Goal: Task Accomplishment & Management: Use online tool/utility

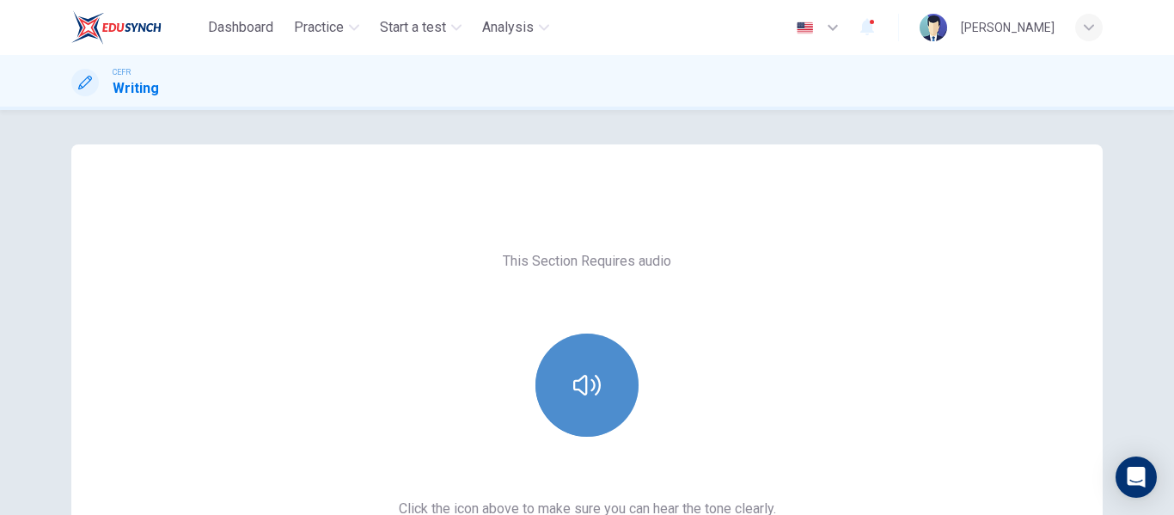
click at [599, 353] on button "button" at bounding box center [586, 384] width 103 height 103
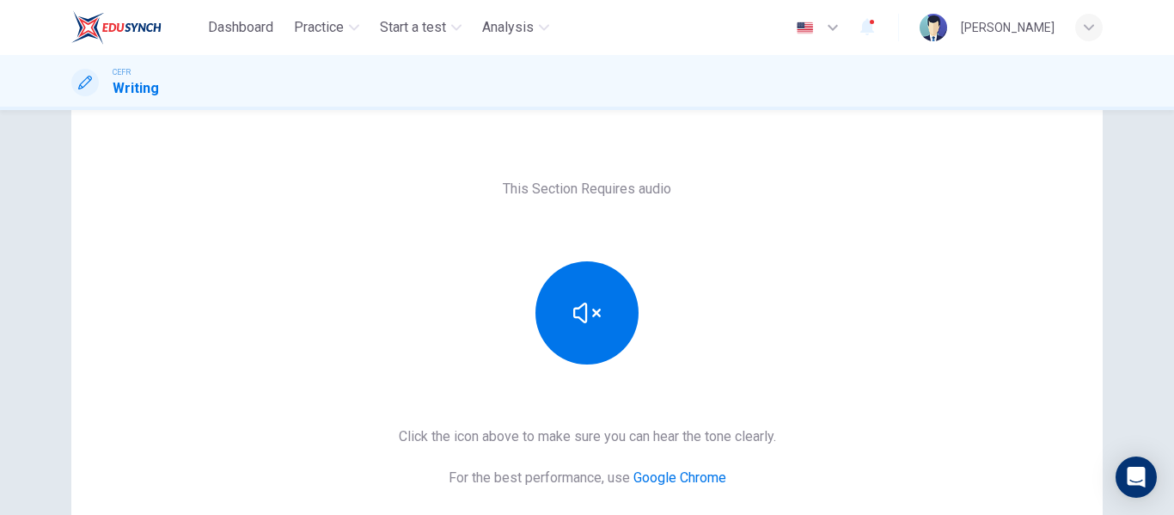
scroll to position [71, 0]
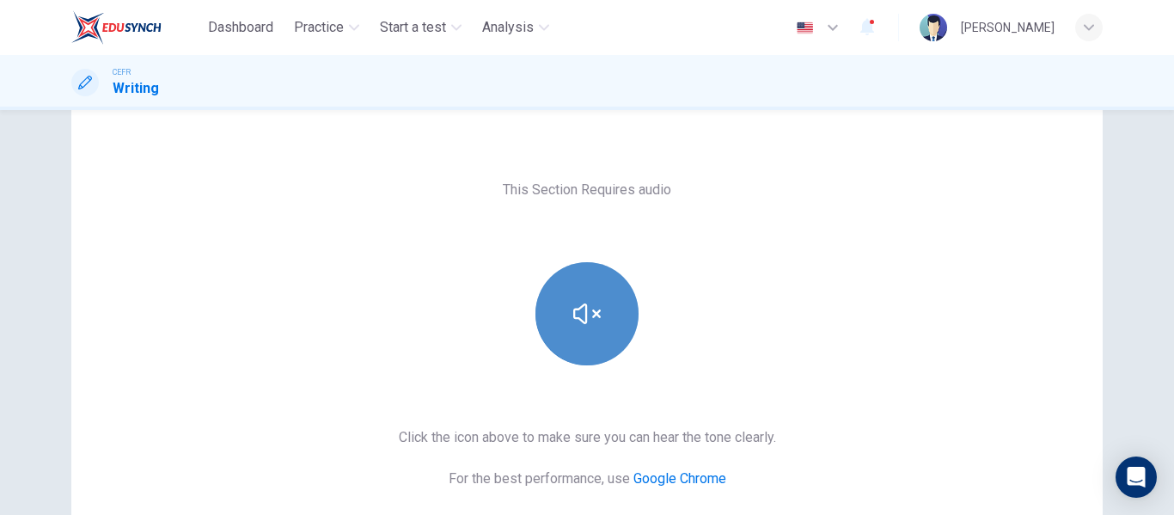
click at [584, 303] on icon "button" at bounding box center [587, 314] width 28 height 28
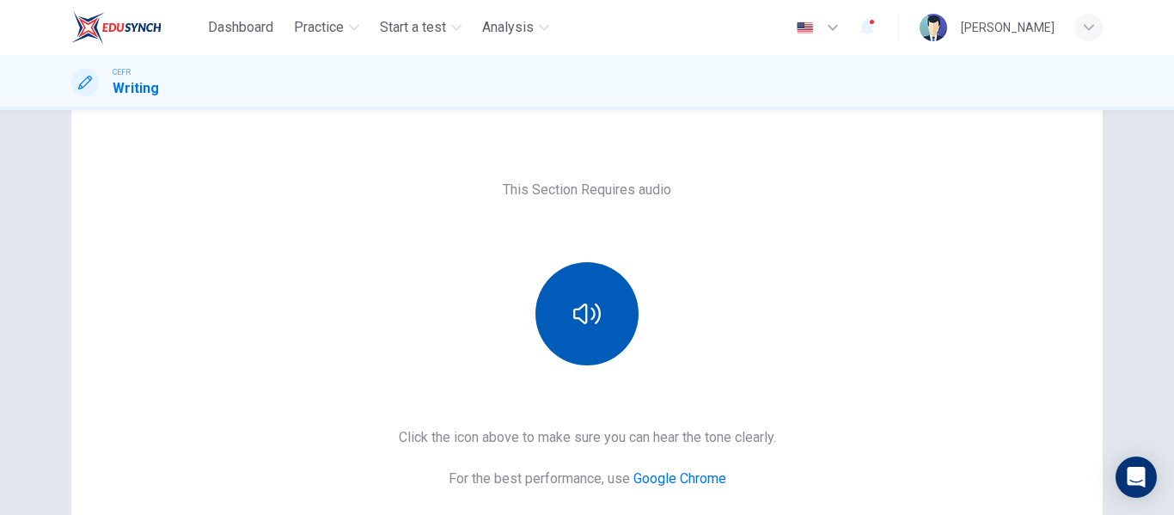
scroll to position [214, 0]
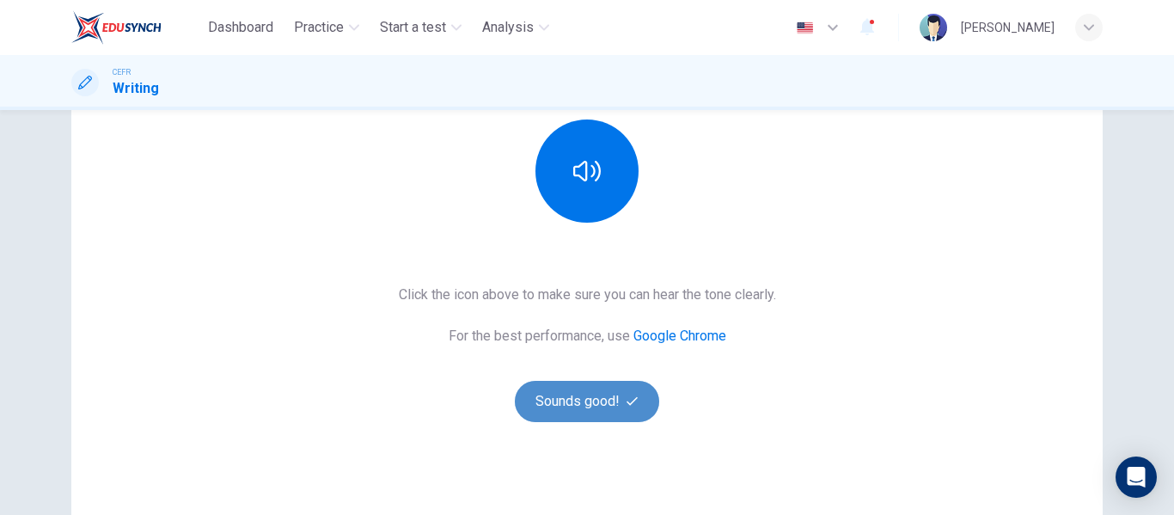
click at [576, 408] on button "Sounds good!" at bounding box center [587, 401] width 144 height 41
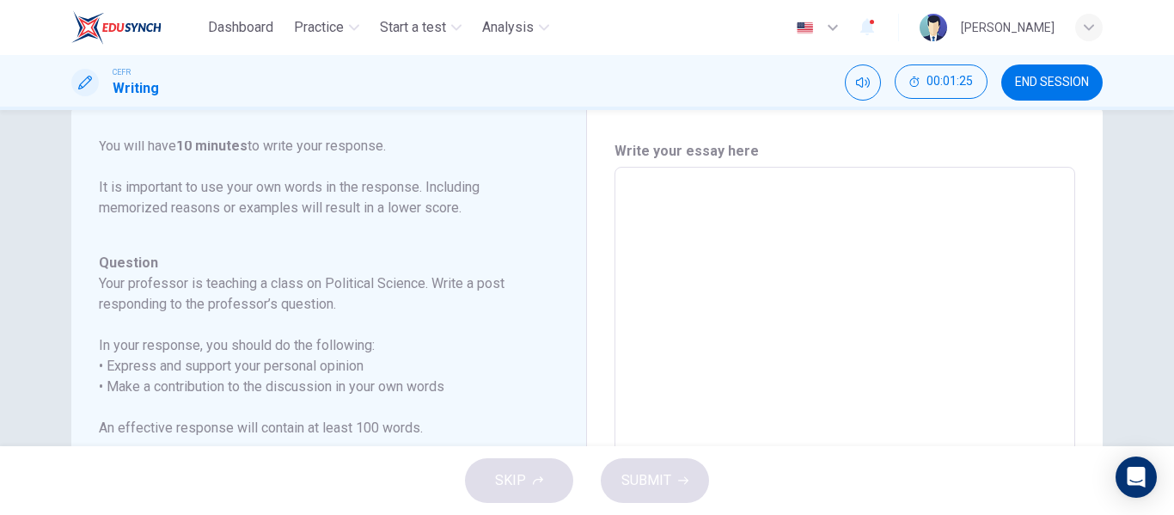
scroll to position [39, 0]
click at [668, 208] on textarea at bounding box center [845, 453] width 437 height 546
type textarea "I"
type textarea "x"
type textarea "I"
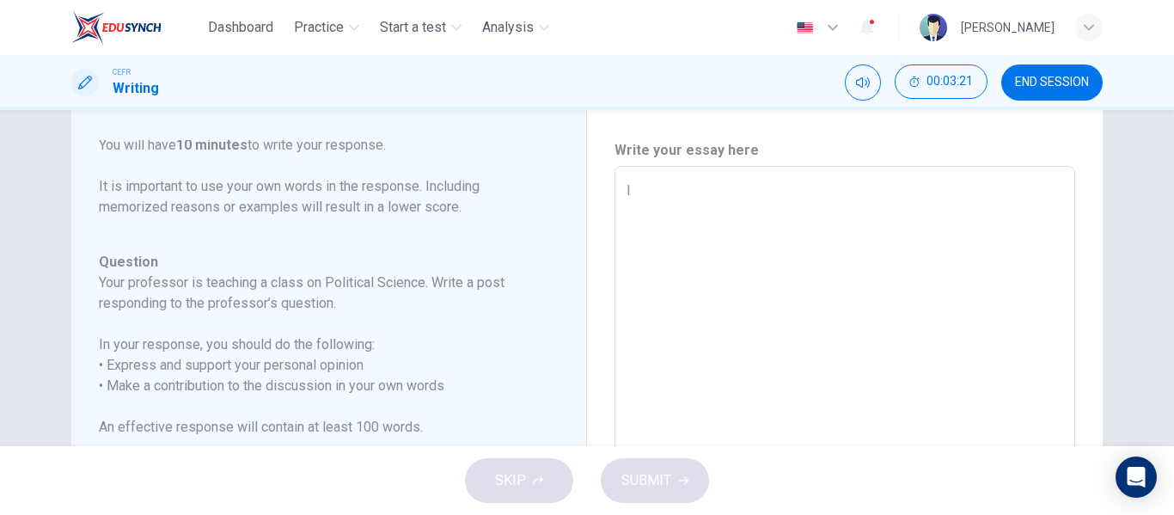
type textarea "x"
type textarea "I sm"
type textarea "x"
type textarea "I s"
type textarea "x"
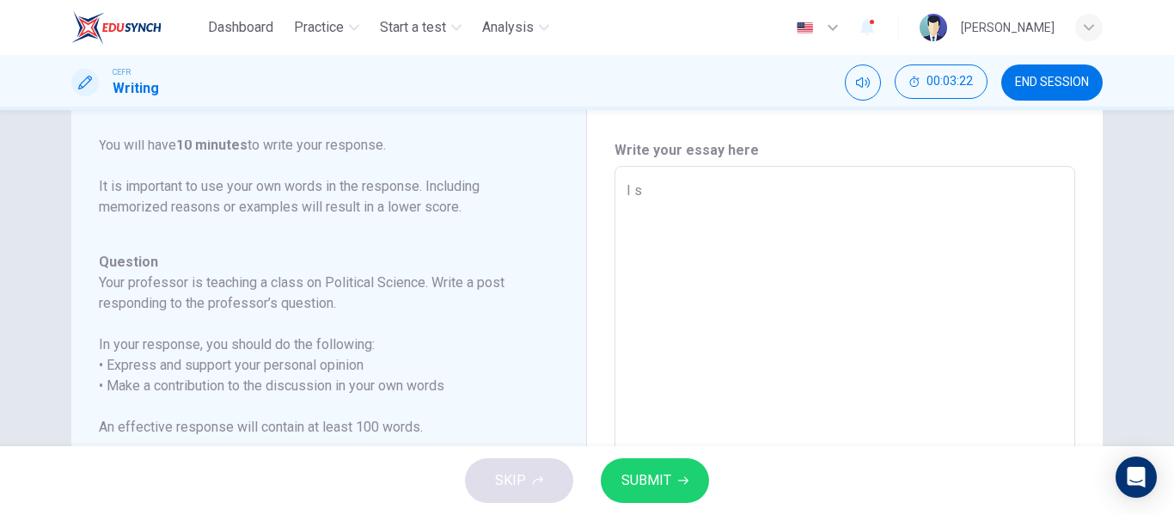
type textarea "I"
type textarea "x"
type textarea "I a"
type textarea "x"
type textarea "I am"
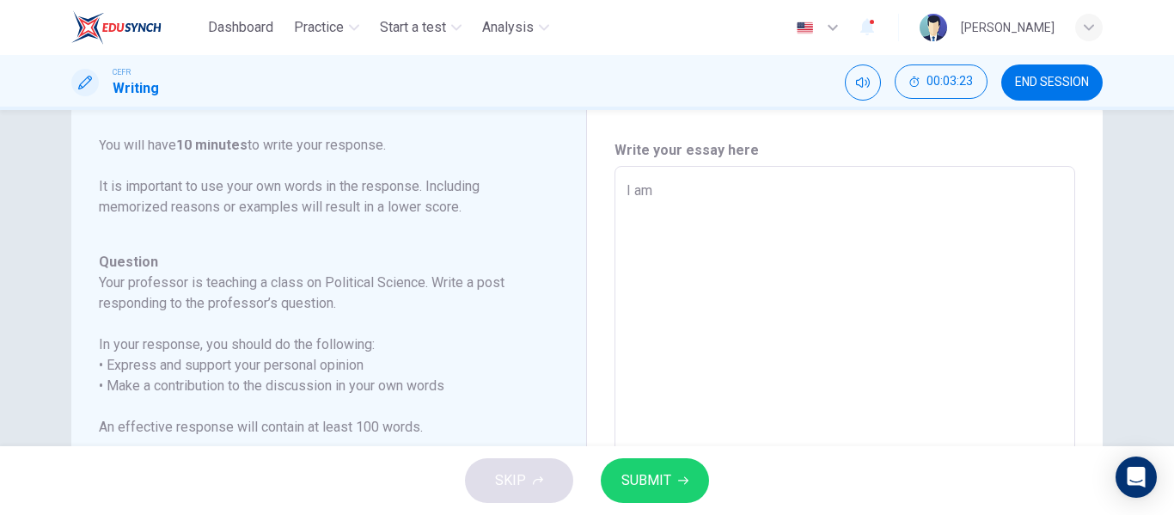
type textarea "x"
type textarea "I am"
type textarea "x"
type textarea "I am o"
type textarea "x"
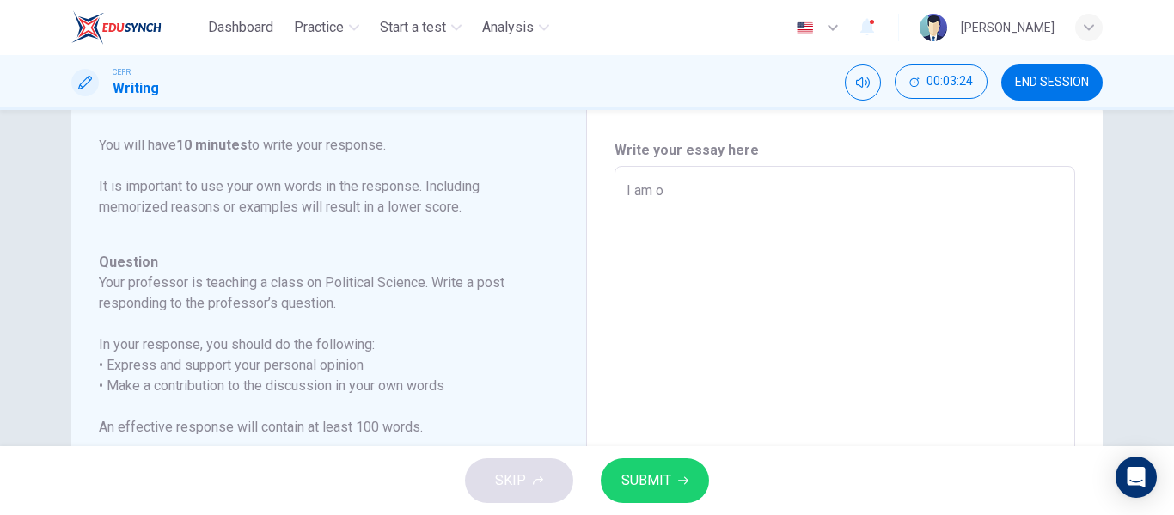
type textarea "I am on"
type textarea "x"
type textarea "I am on"
type textarea "x"
type textarea "I am on t"
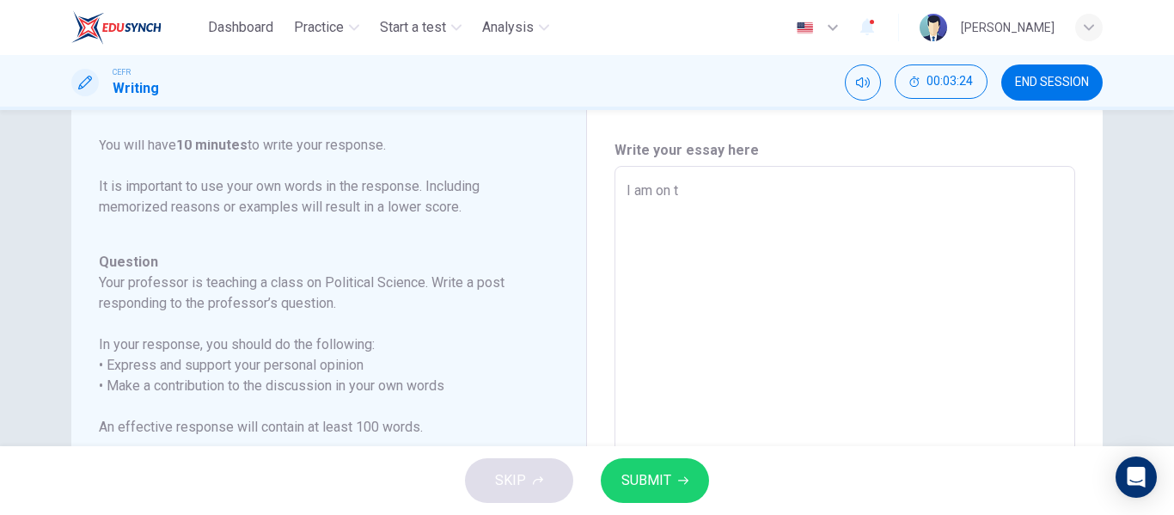
type textarea "x"
type textarea "I am on th"
type textarea "x"
type textarea "I am on the"
type textarea "x"
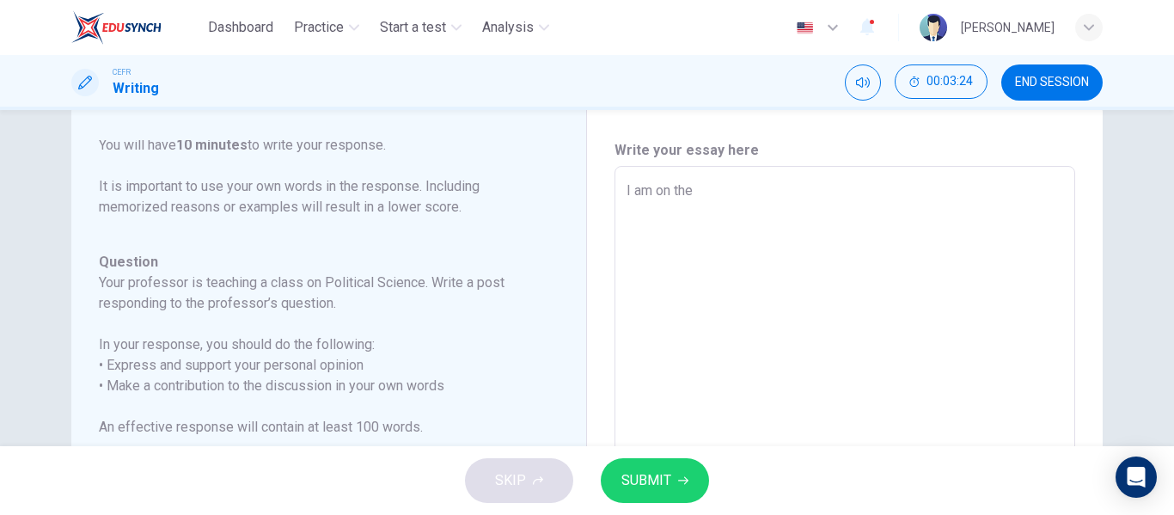
type textarea "I am on the"
type textarea "x"
type textarea "I am on the s"
type textarea "x"
type textarea "I am on the sa"
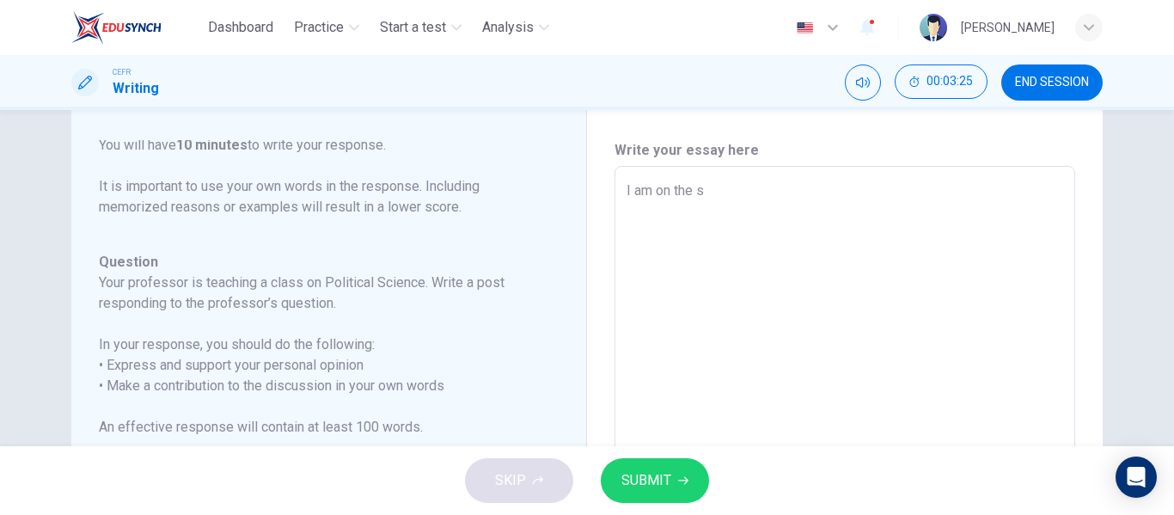
type textarea "x"
type textarea "I am on the [PERSON_NAME]"
type textarea "x"
type textarea "I am on the same"
type textarea "x"
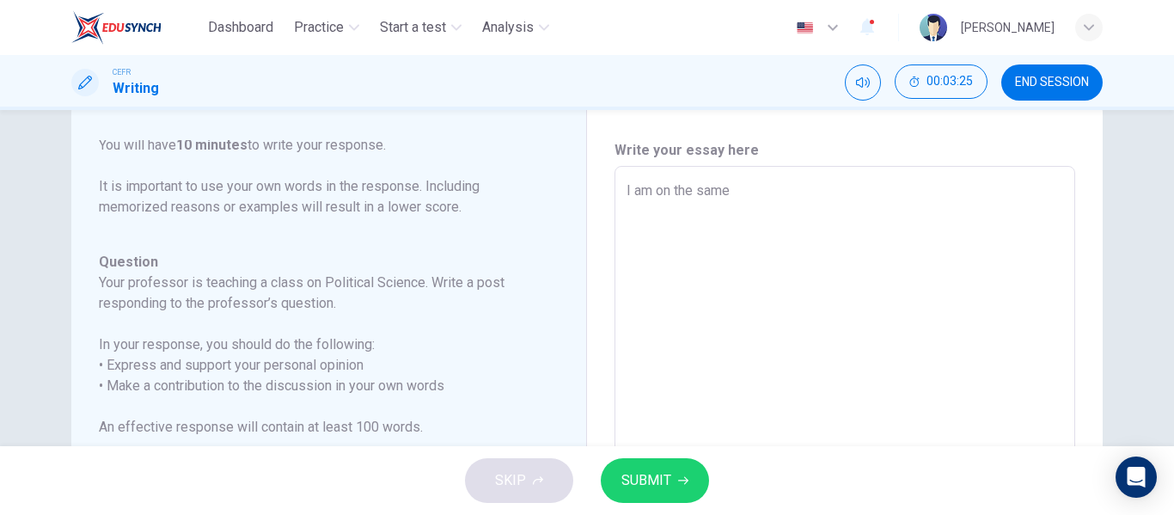
type textarea "I am on the same"
type textarea "x"
type textarea "I am on the same w"
type textarea "x"
type textarea "I am on the same wa"
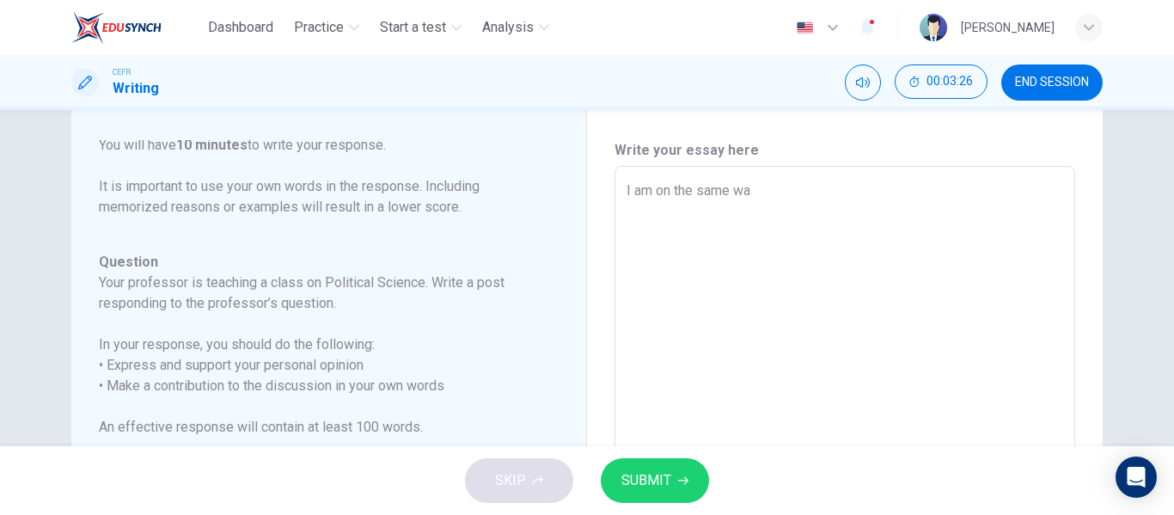
type textarea "x"
type textarea "I am on the same wav"
type textarea "x"
type textarea "I am on the same wave"
type textarea "x"
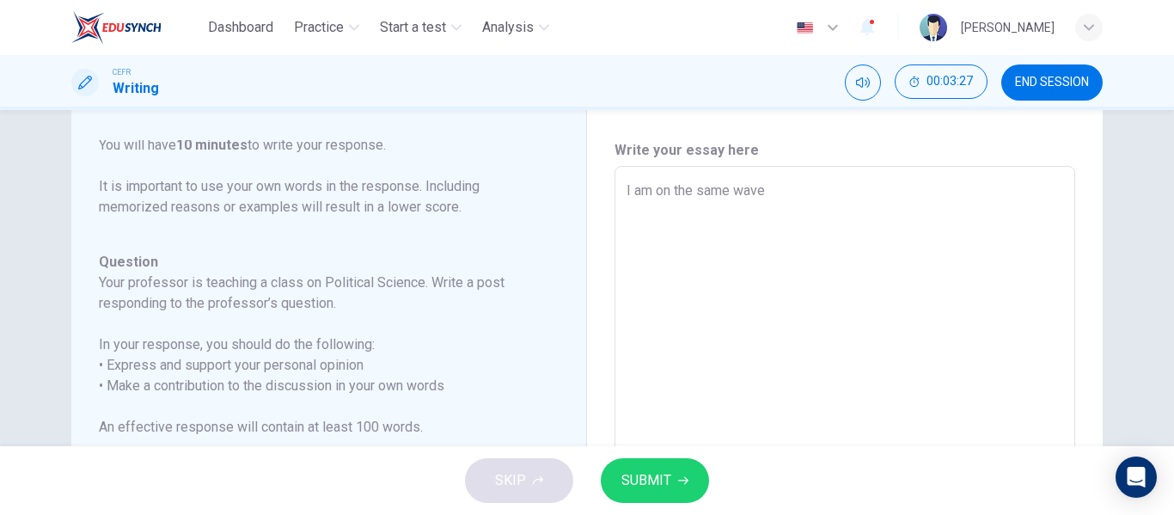
type textarea "I am on the same wave"
type textarea "x"
type textarea "I am on the same wave le"
type textarea "x"
type textarea "I am on the same wave len"
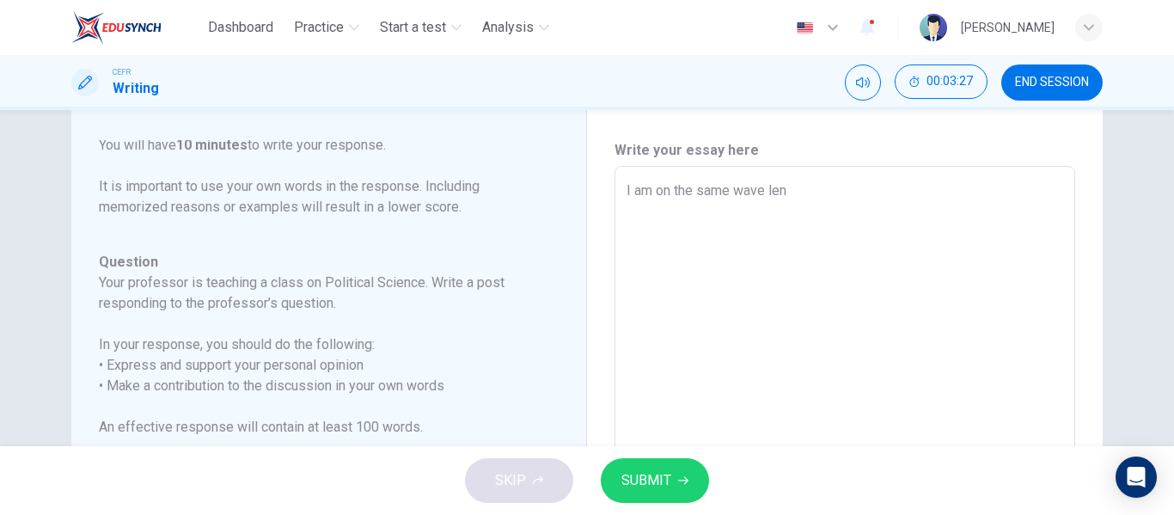
type textarea "x"
type textarea "I am on the same wave lent"
type textarea "x"
type textarea "I am on the same wave lentg"
type textarea "x"
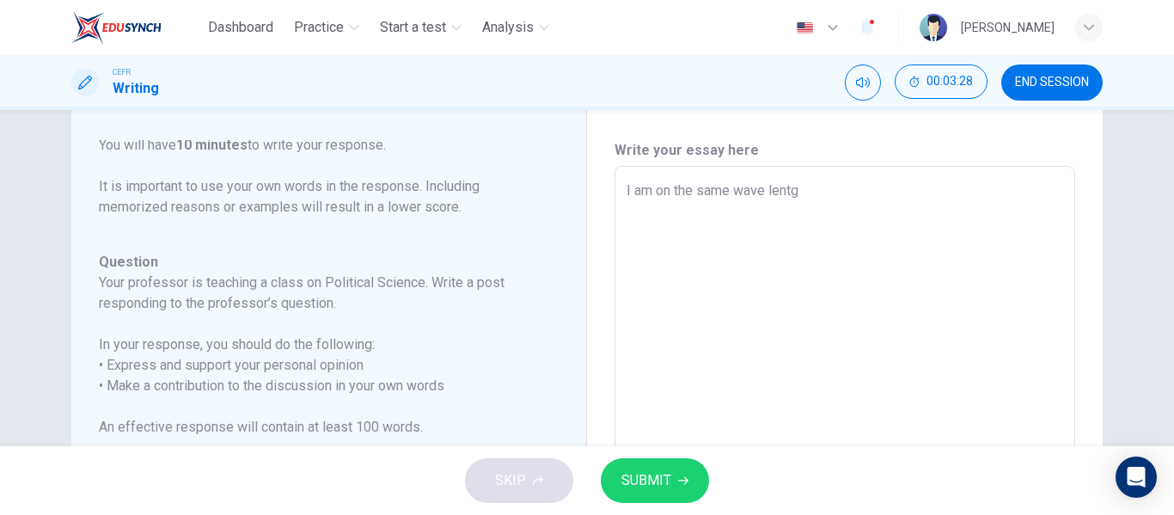
type textarea "I am on the same wave lentgh"
type textarea "x"
type textarea "I am on the same wave lentgh"
type textarea "x"
type textarea "I am on the same wave lentgh"
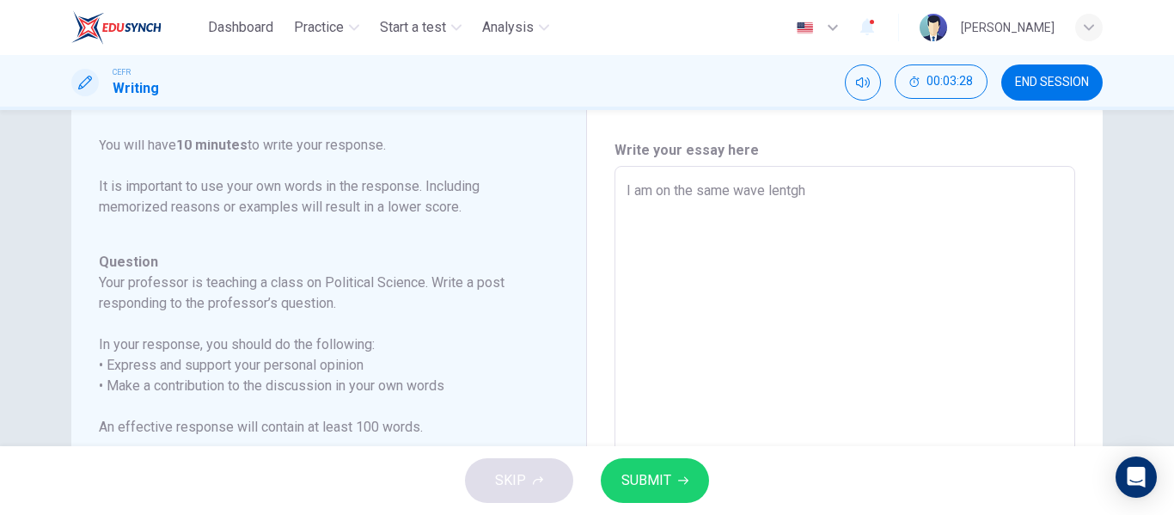
type textarea "x"
type textarea "I am on the same wave lentg"
type textarea "x"
type textarea "I am on the same wave lent"
type textarea "x"
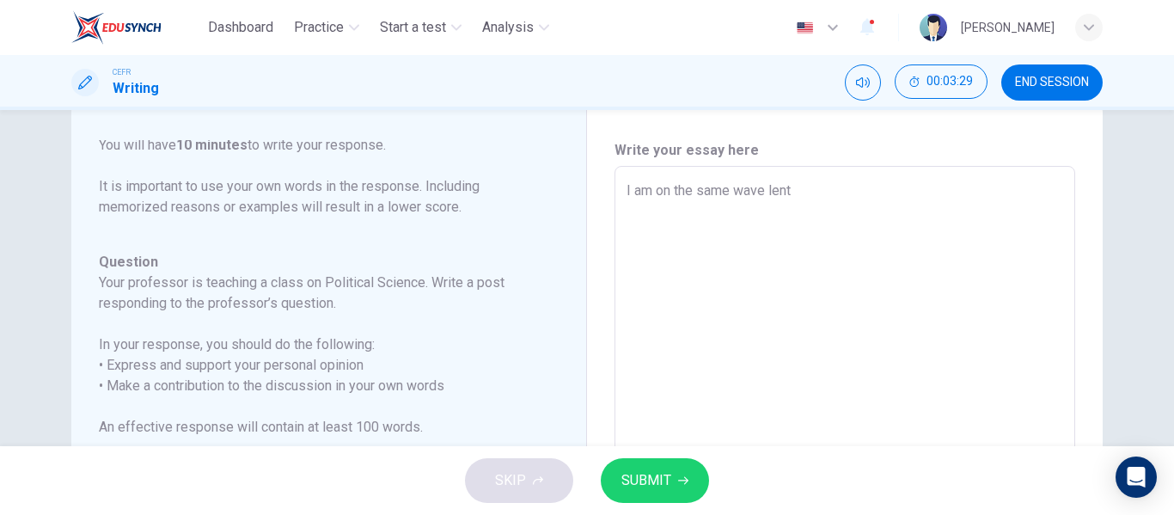
type textarea "I am on the same wave len"
type textarea "x"
type textarea "I am on the same wave leng"
type textarea "x"
type textarea "I am on the same wave lengt"
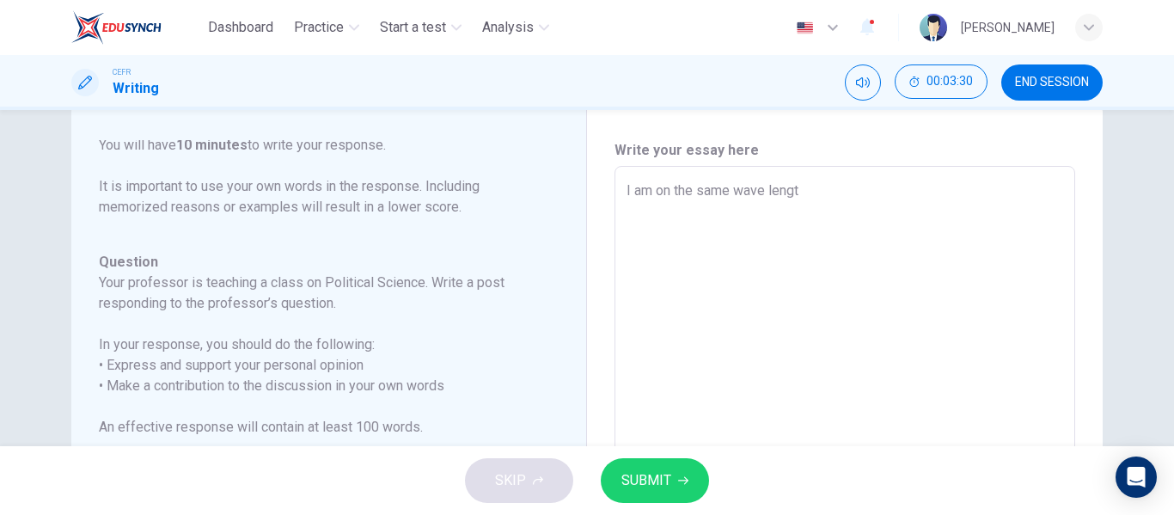
type textarea "x"
type textarea "I am on the same wave length"
type textarea "x"
type textarea "I am on the same wave length"
type textarea "x"
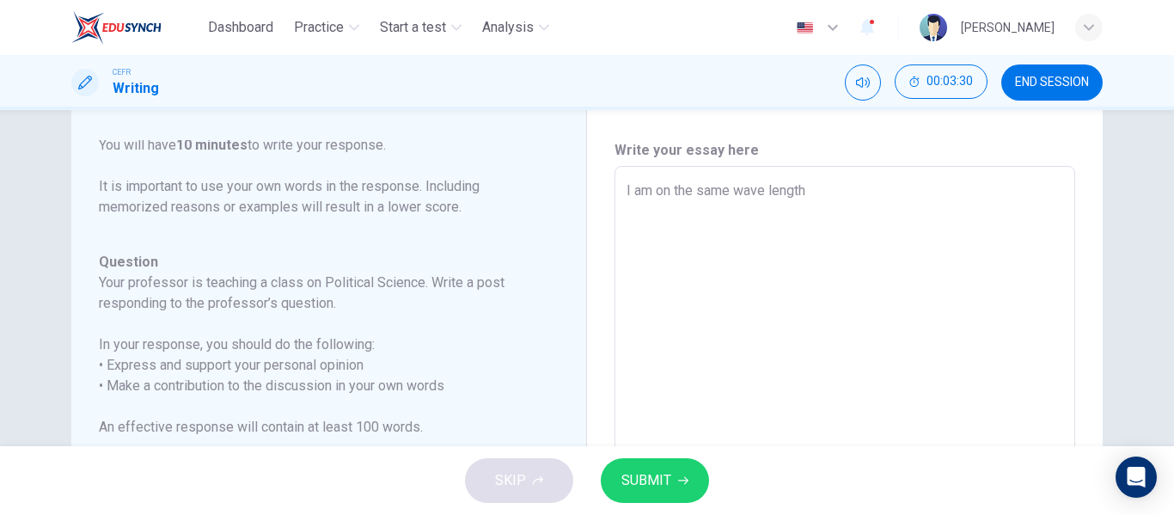
type textarea "I am on the same wave length a"
type textarea "x"
type textarea "I am on the same wave length as"
type textarea "x"
type textarea "I am on the same wave length as"
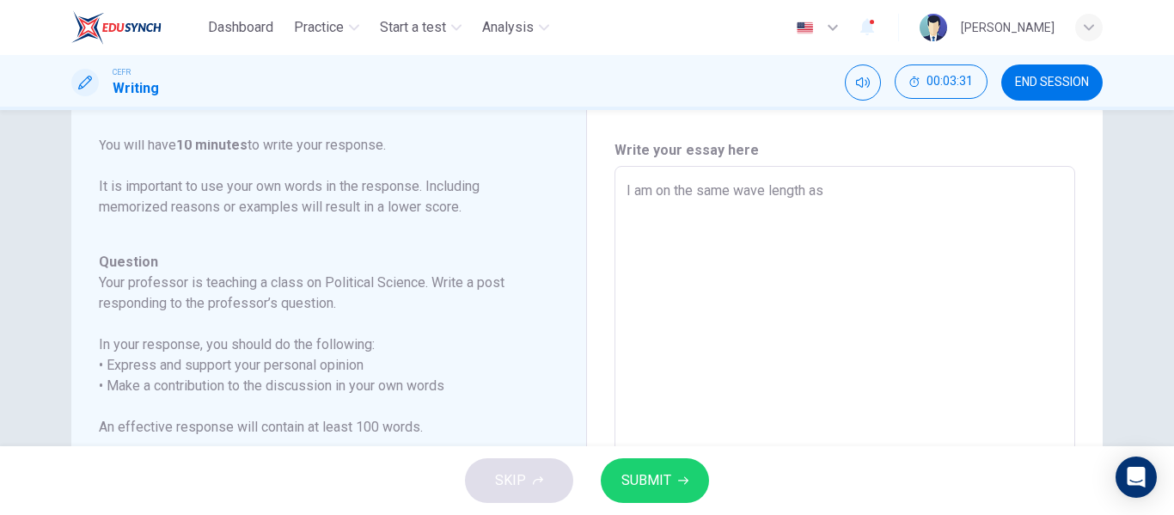
type textarea "x"
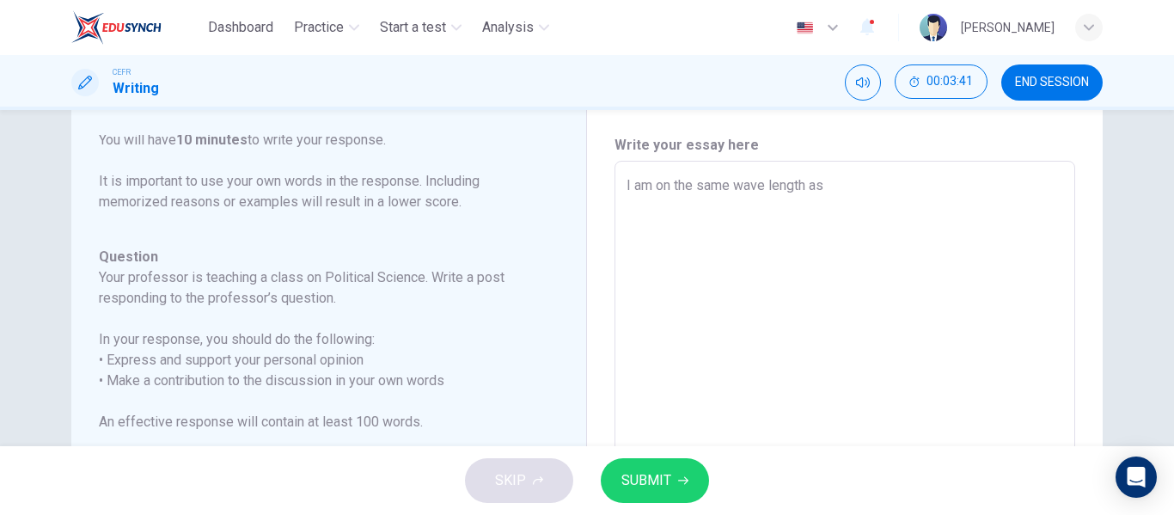
type textarea "I am on the same wave length as L"
type textarea "x"
type textarea "I am on the same wave length as [PERSON_NAME]"
type textarea "x"
type textarea "I am on the same wave length as Lua"
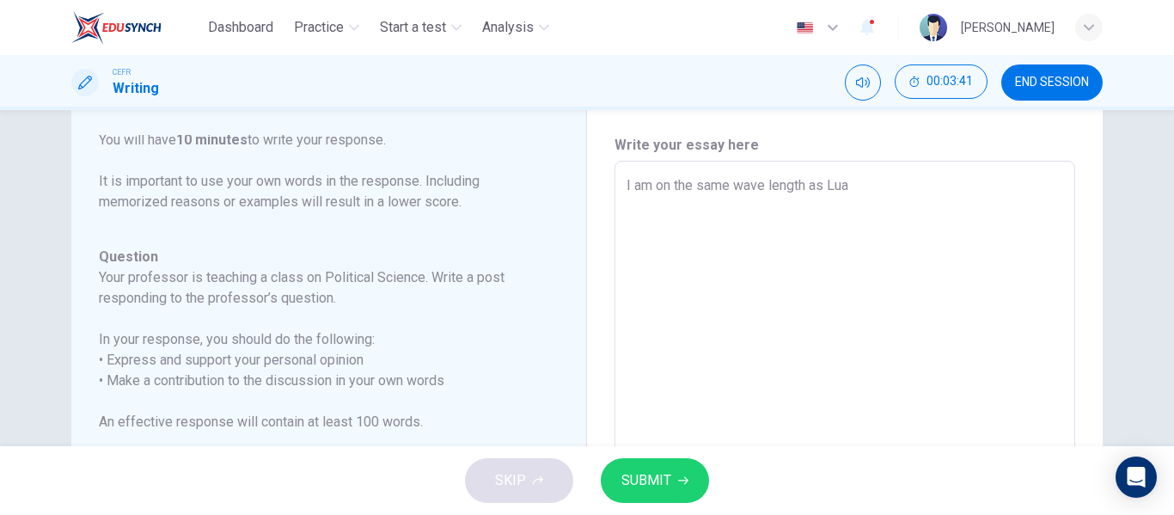
type textarea "x"
type textarea "I am on the same wave length as Luas"
type textarea "x"
type textarea "I am on the same wave length as Luas"
type textarea "x"
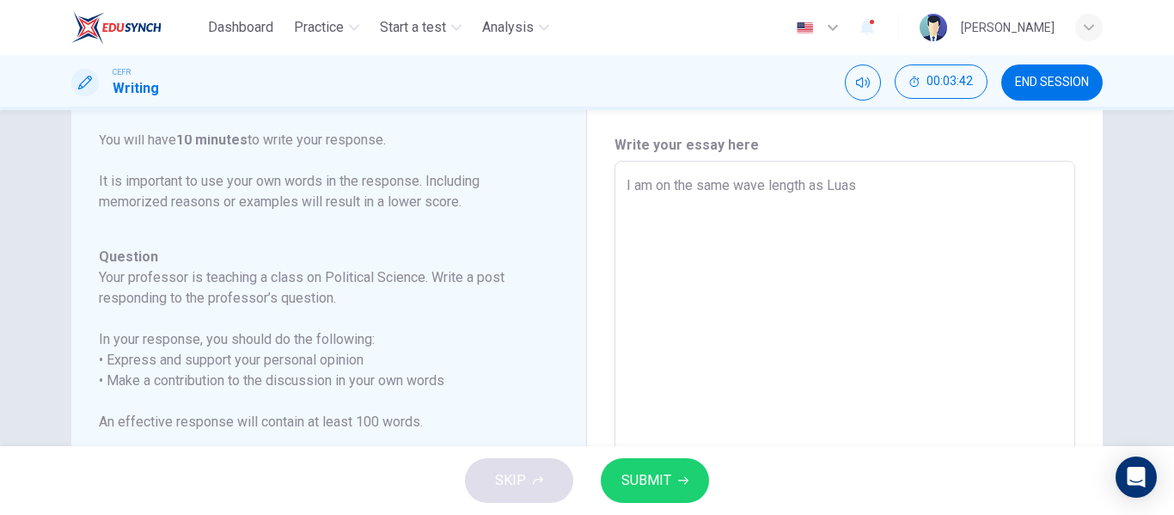
type textarea "I am on the same wave length as Luas"
type textarea "x"
type textarea "I am on the same wave length as Lua"
type textarea "x"
type textarea "I am on the same wave length as [PERSON_NAME]"
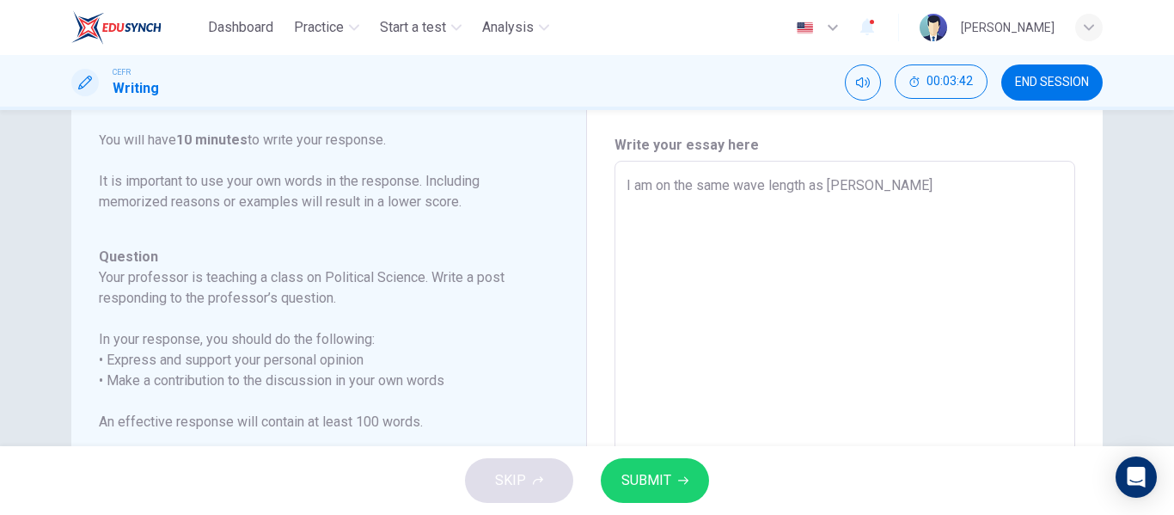
type textarea "x"
type textarea "I am on the same wave length as [PERSON_NAME]"
type textarea "x"
type textarea "I am on the same wave length as [PERSON_NAME]"
type textarea "x"
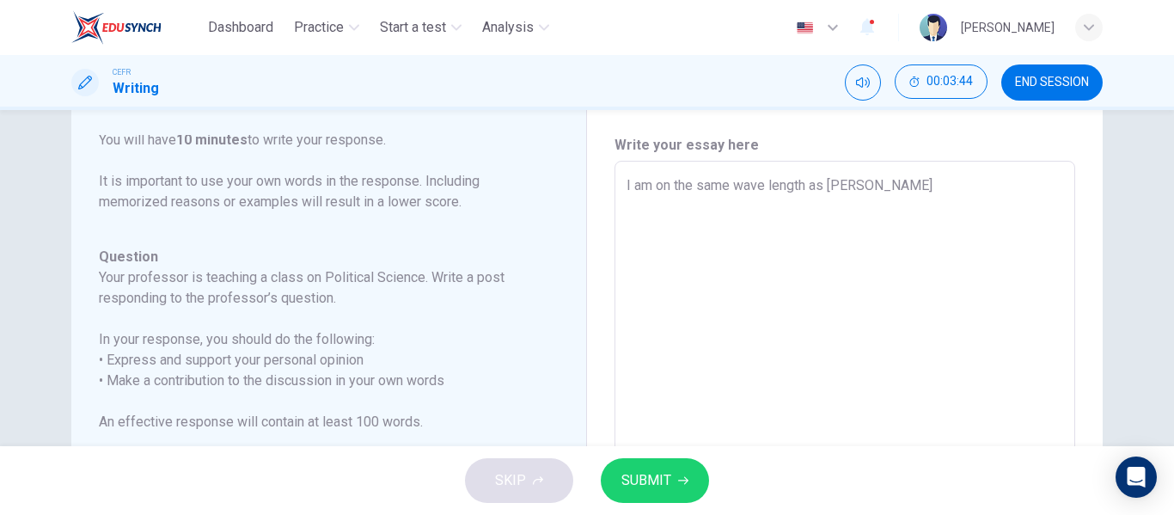
type textarea "I am on the same wave length as [PERSON_NAME]'"
type textarea "x"
type textarea "I am on the same wave length as [PERSON_NAME]"
type textarea "x"
type textarea "I am on the same wave length as [PERSON_NAME]"
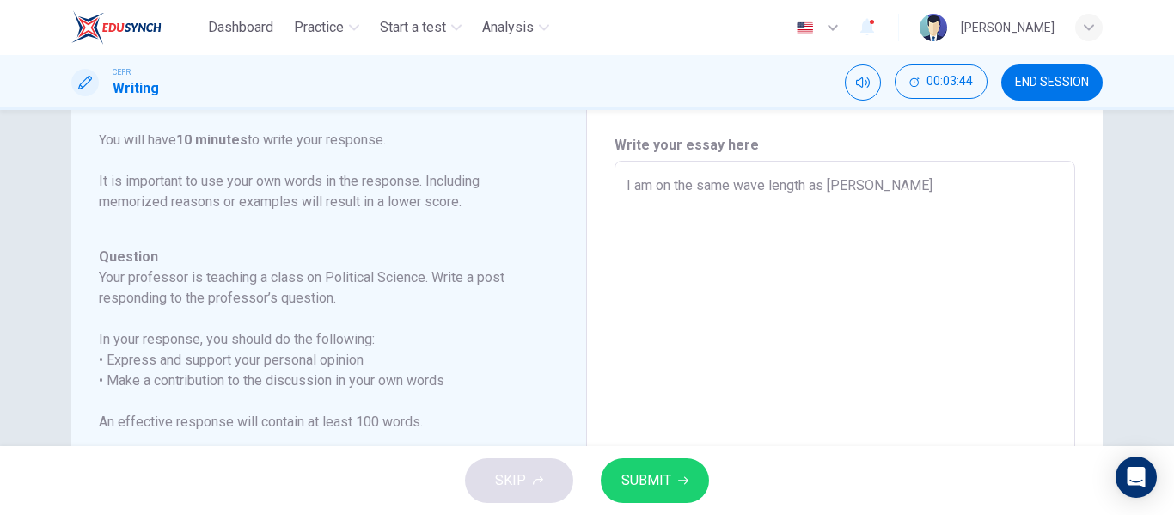
type textarea "x"
type textarea "I am on the same wave length as [PERSON_NAME] s"
type textarea "x"
type textarea "I am on the same wave length as [PERSON_NAME] st"
type textarea "x"
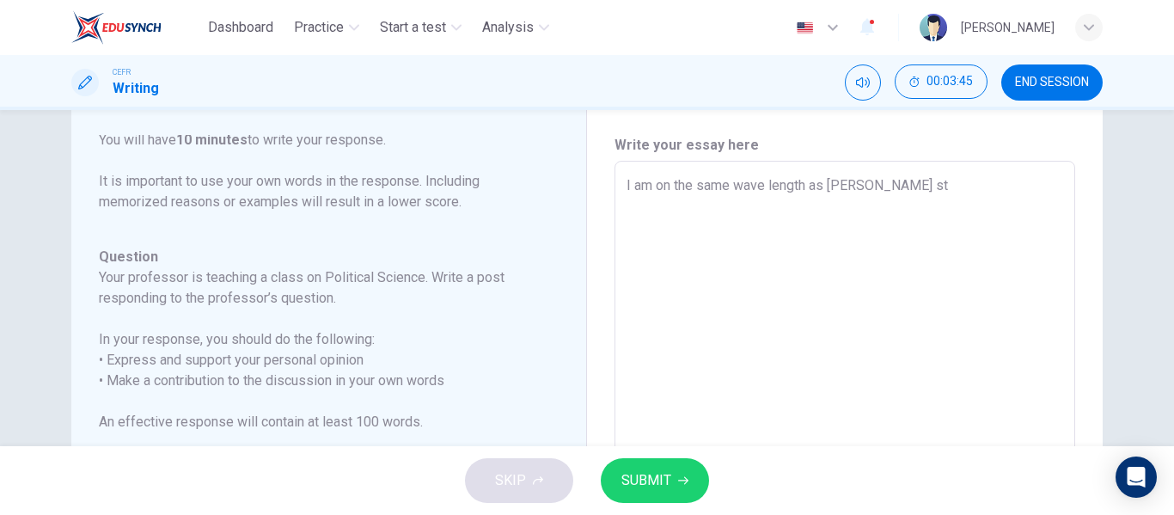
type textarea "I am on the same wave length as [PERSON_NAME] sta"
type textarea "x"
type textarea "I am on the same wave length as [PERSON_NAME]"
type textarea "x"
type textarea "I am on the same wave length as [PERSON_NAME] stanc"
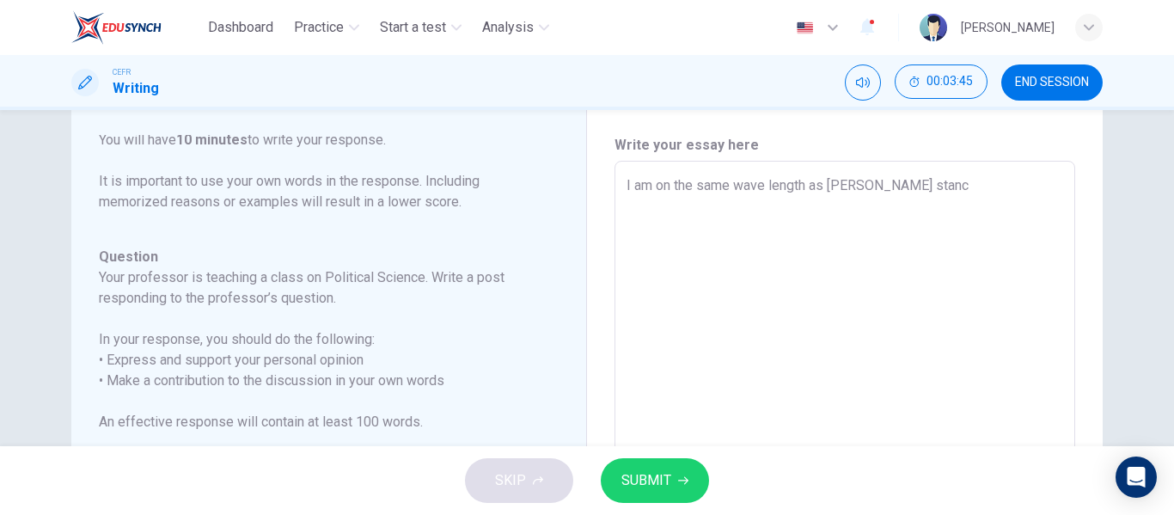
type textarea "x"
type textarea "I am on the same wave length as [PERSON_NAME] stance"
type textarea "x"
type textarea "I am on the same wave length as [PERSON_NAME] stance"
type textarea "x"
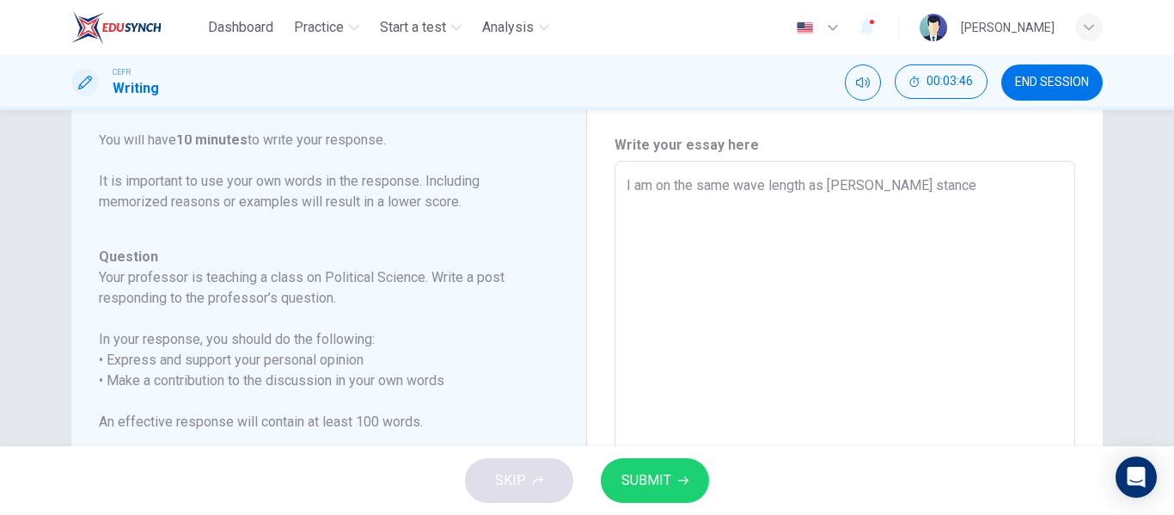
type textarea "I am on the same wave length as [PERSON_NAME] stance a"
type textarea "x"
type textarea "I am on the same wave length as [PERSON_NAME] stance as"
type textarea "x"
type textarea "I am on the same wave length as [PERSON_NAME] stance as"
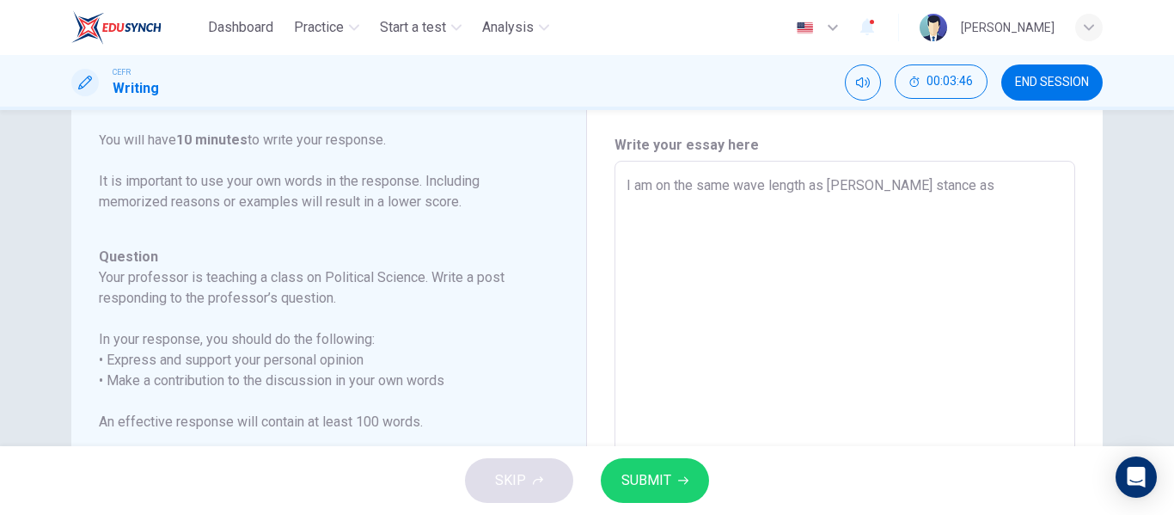
type textarea "x"
type textarea "I am on the same wave length as [PERSON_NAME] stance as"
type textarea "x"
type textarea "I am on the same wave length as [PERSON_NAME] stance a"
type textarea "x"
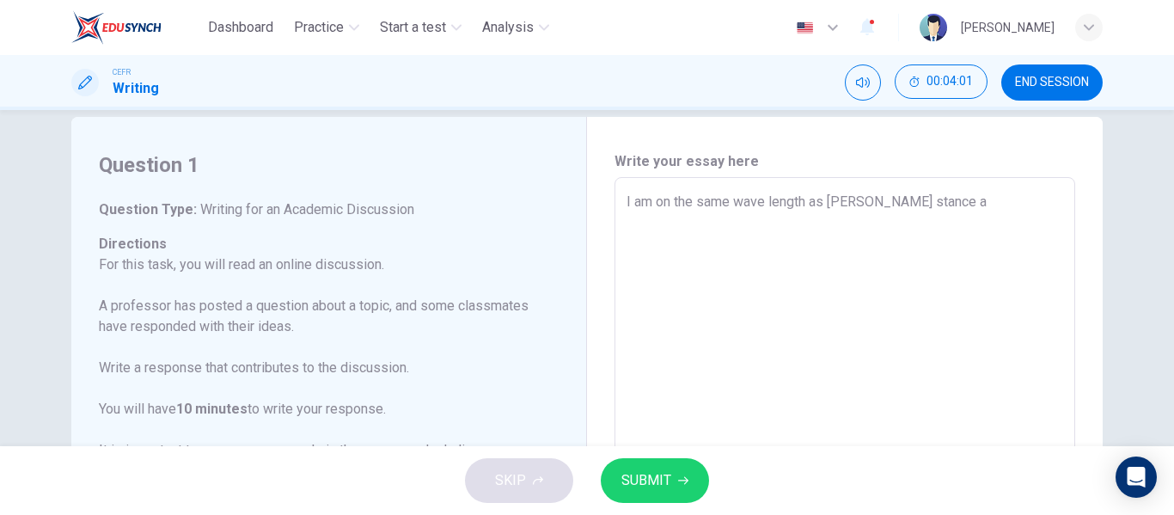
scroll to position [16, 0]
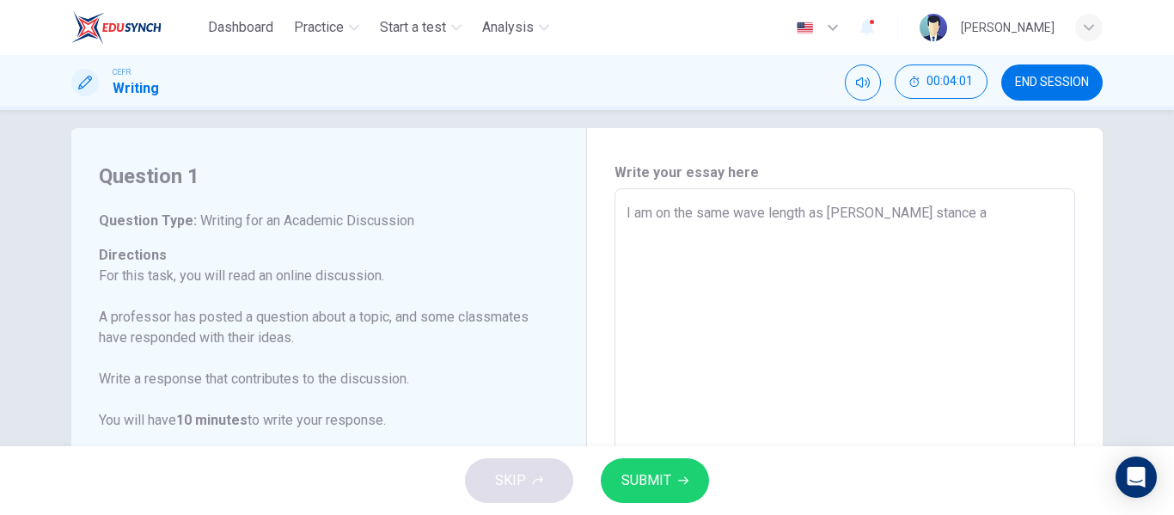
type textarea "I am on the same wave length as [PERSON_NAME] stance"
type textarea "x"
type textarea "I am on the same wave length as [PERSON_NAME] stance w"
type textarea "x"
type textarea "I am on the same wave length as [PERSON_NAME] stance wh"
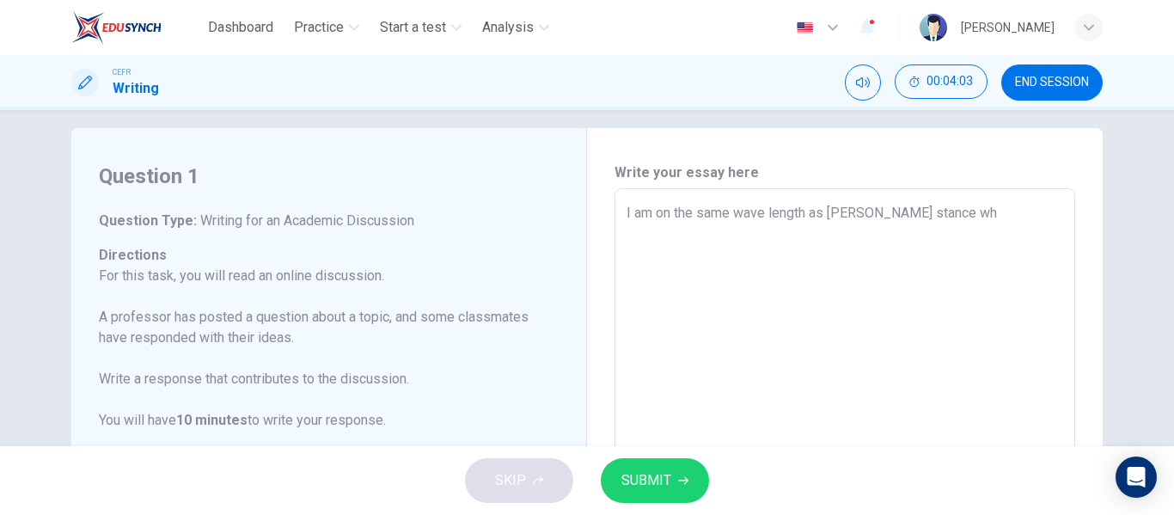
type textarea "x"
type textarea "I am on the same wave length as [PERSON_NAME] stance whe"
type textarea "x"
type textarea "I am on the same wave length as [PERSON_NAME] stance wher"
type textarea "x"
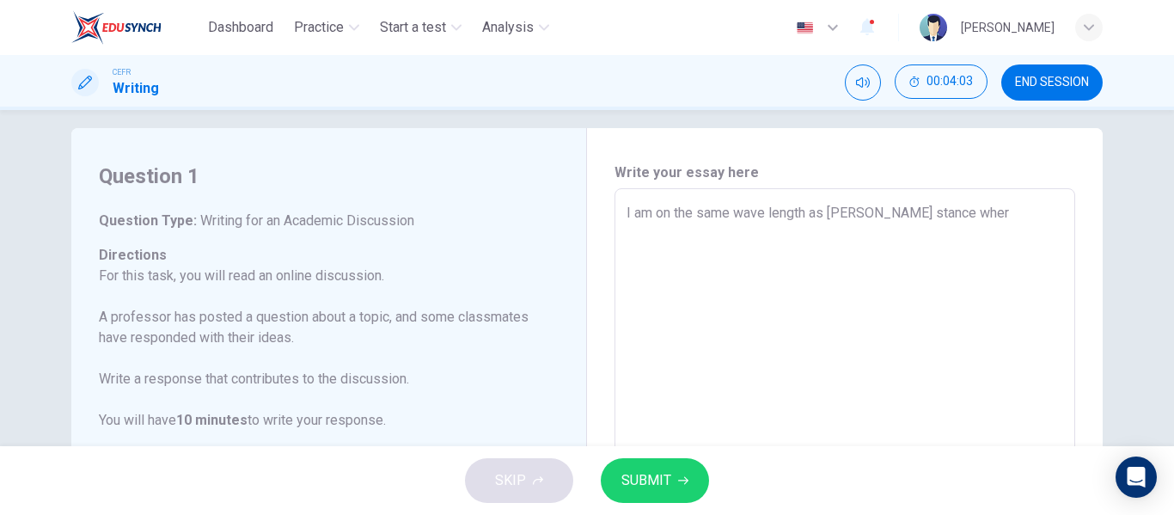
type textarea "I am on the same wave length as [PERSON_NAME] stance where"
type textarea "x"
type textarea "I am on the same wave length as [PERSON_NAME] stance where"
type textarea "x"
type textarea "I am on the same wave length as [PERSON_NAME] stance where d"
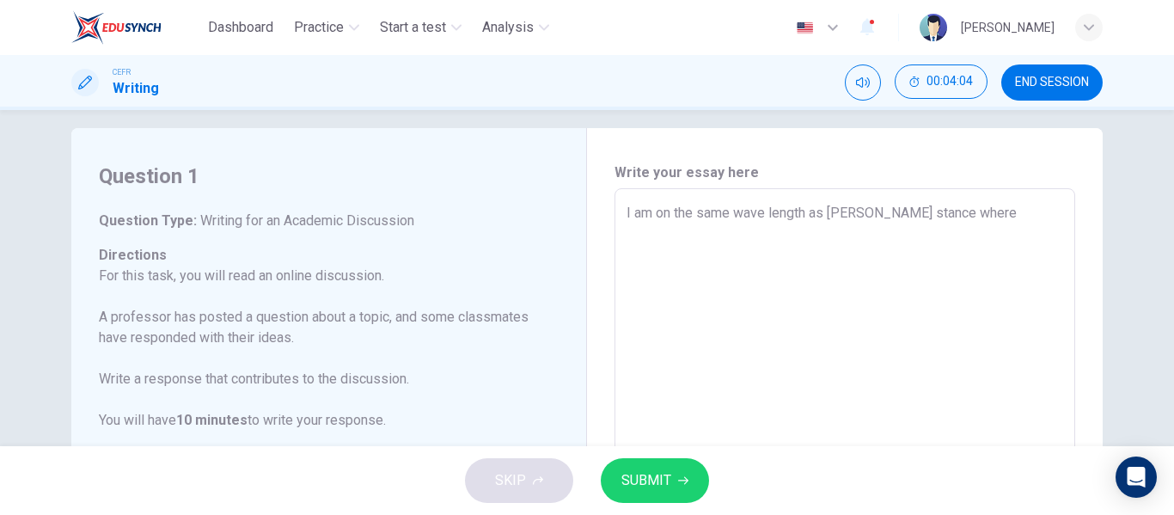
type textarea "x"
type textarea "I am on the same wave length as [PERSON_NAME] stance where de"
type textarea "x"
type textarea "I am on the same wave length as [PERSON_NAME] stance where dem"
type textarea "x"
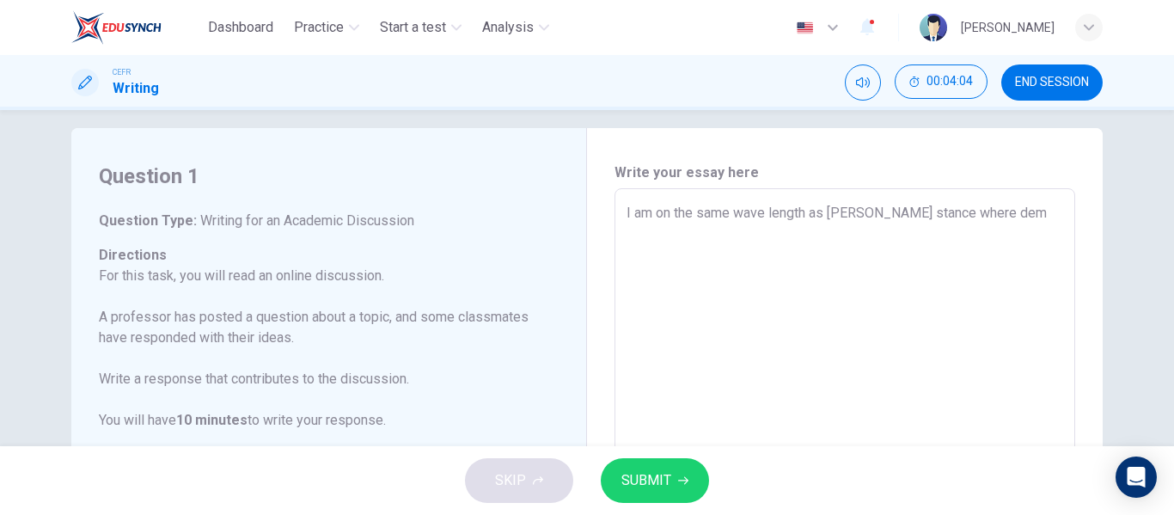
type textarea "I am on the same wave length as [PERSON_NAME] stance where demo"
type textarea "x"
type textarea "I am on the same wave length as [PERSON_NAME] stance where democ"
type textarea "x"
type textarea "I am on the same wave length as [PERSON_NAME] stance where [PERSON_NAME]"
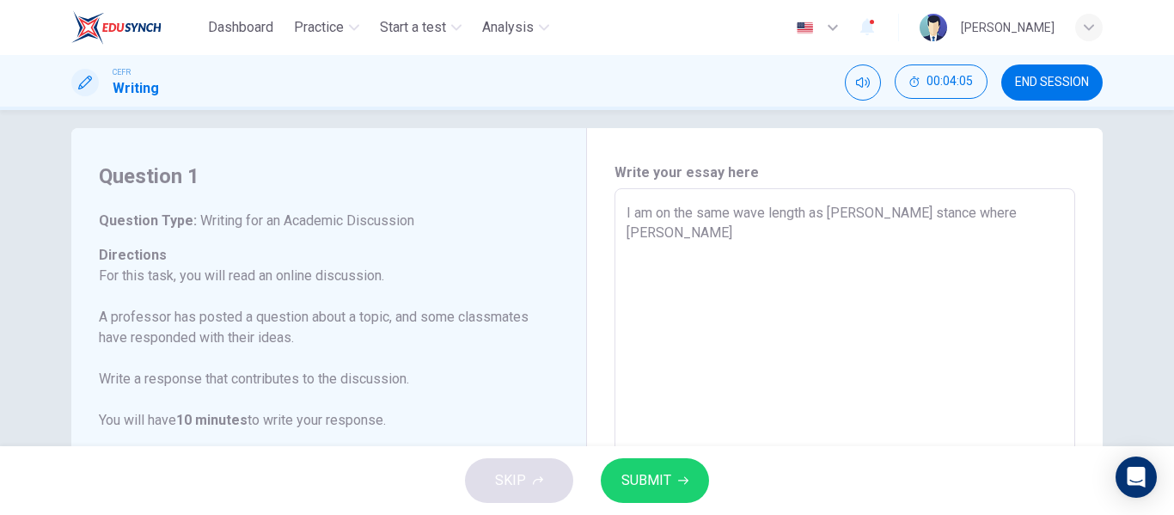
type textarea "x"
type textarea "I am on the same wave length as [PERSON_NAME] stance where democra"
type textarea "x"
type textarea "I am on the same wave length as [PERSON_NAME] stance where democrac"
type textarea "x"
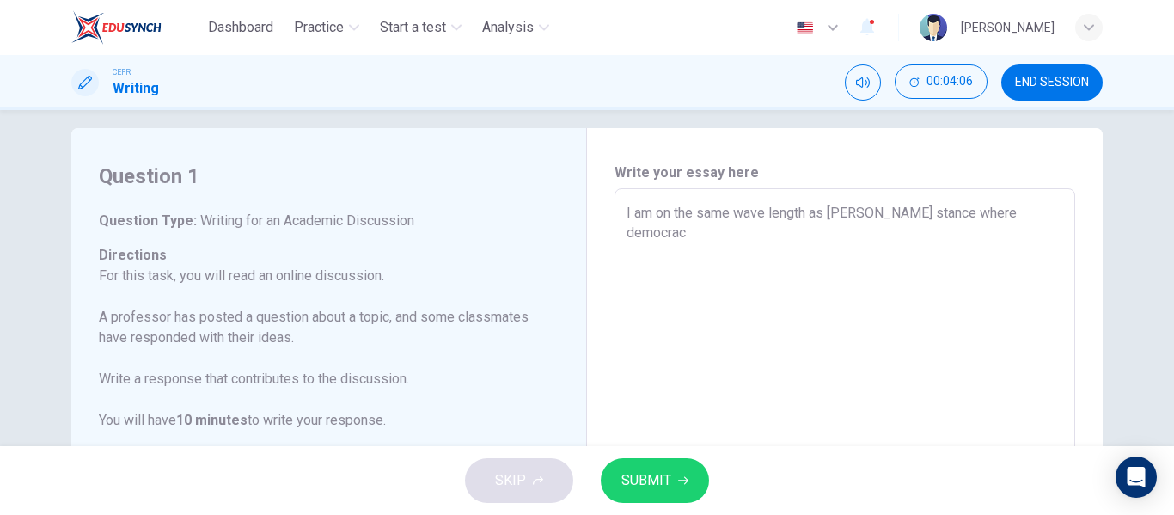
type textarea "I am on the same wave length as [PERSON_NAME] stance where democracy"
type textarea "x"
type textarea "I am on the same wave length as [PERSON_NAME] stance where democracy"
type textarea "x"
type textarea "I am on the same wave length as [PERSON_NAME] stance where democracy i"
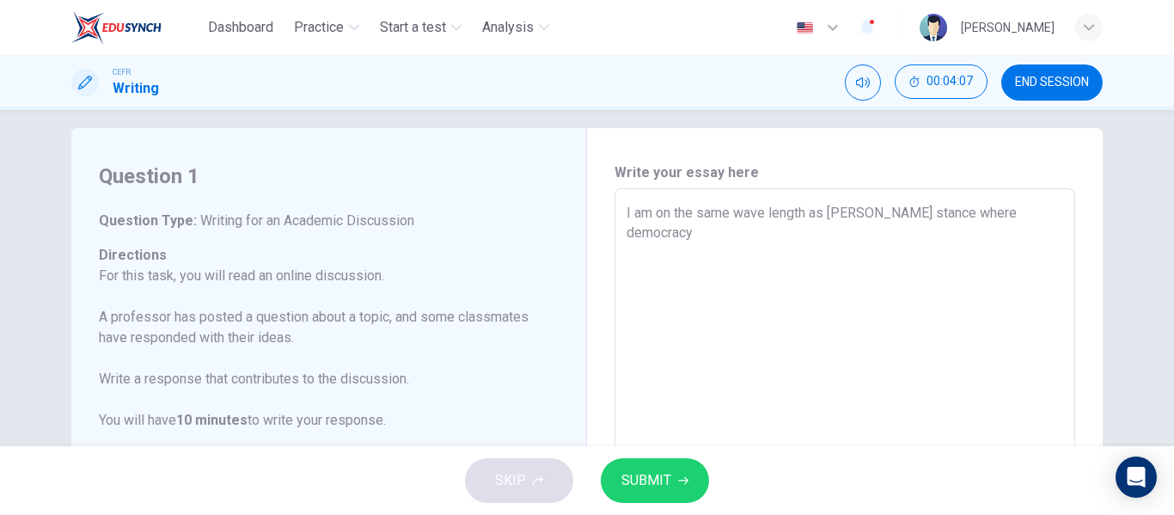
type textarea "x"
type textarea "I am on the same wave length as [PERSON_NAME] stance where democracy is"
type textarea "x"
type textarea "I am on the same wave length as [PERSON_NAME] stance where democracy is"
type textarea "x"
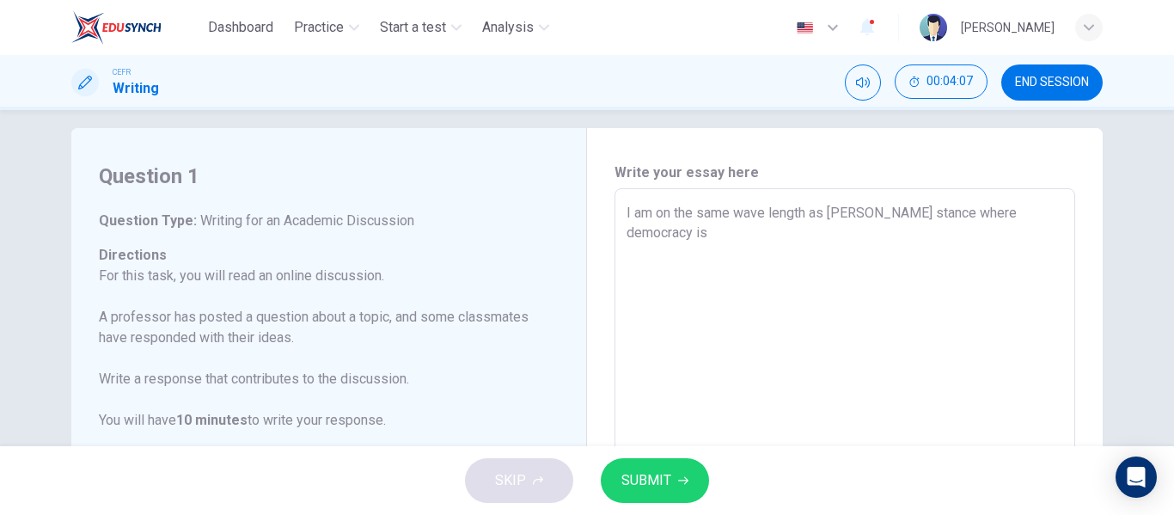
type textarea "I am on the same wave length as [PERSON_NAME] stance where democracy is t"
type textarea "x"
type textarea "I am on the same wave length as [PERSON_NAME] stance where democracy is th"
type textarea "x"
type textarea "I am on the same wave length as [PERSON_NAME] stance where democracy is the"
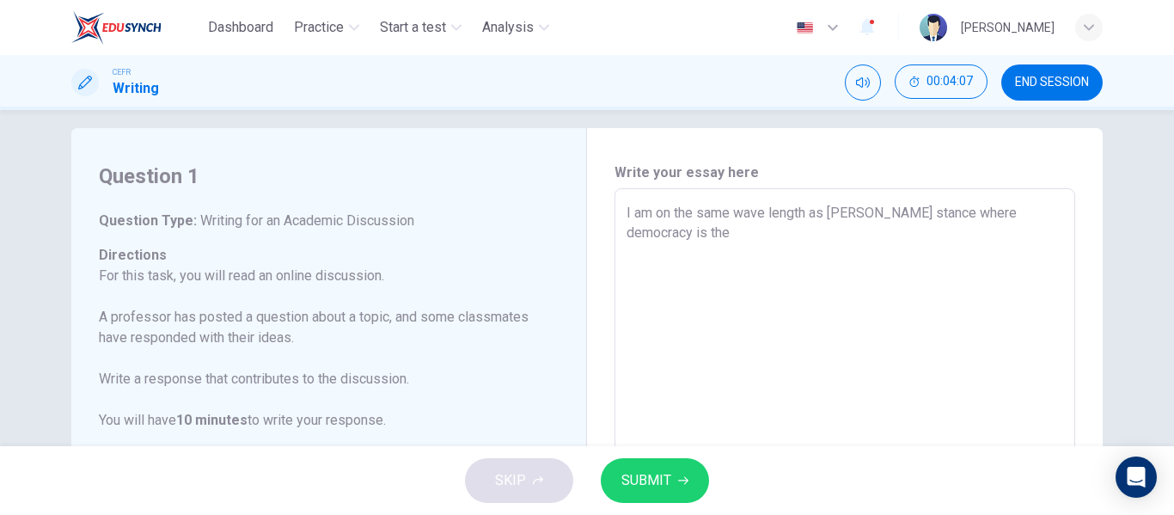
type textarea "x"
type textarea "I am on the same wave length as [PERSON_NAME] stance where democracy is the"
type textarea "x"
type textarea "I am on the same wave length as [PERSON_NAME] stance where democracy is the m"
type textarea "x"
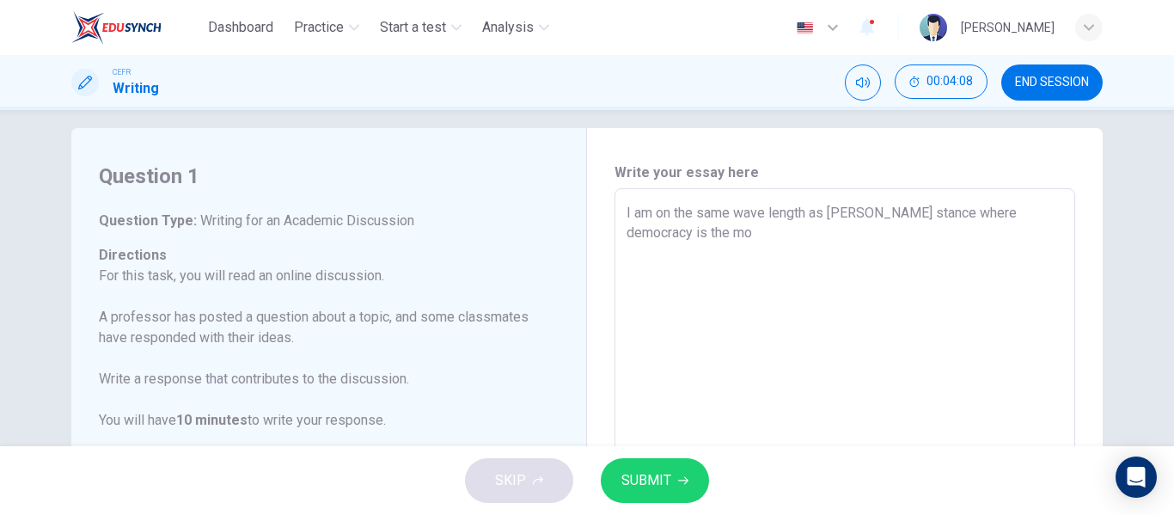
type textarea "I am on the same wave length as [PERSON_NAME] stance where democracy is the [DE…"
type textarea "x"
type textarea "I am on the same wave length as [PERSON_NAME] stance where democracy is the most"
type textarea "x"
type textarea "I am on the same wave length as [PERSON_NAME] stance where democracy is the most"
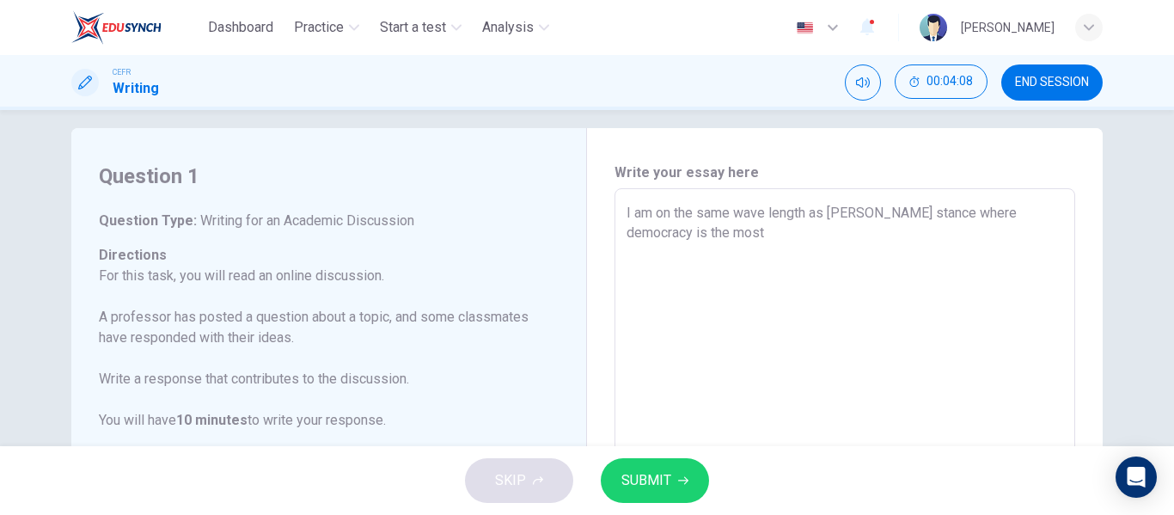
type textarea "x"
type textarea "I am on the same wave length as [PERSON_NAME] stance where democracy is the mos…"
type textarea "x"
type textarea "I am on the same wave length as [PERSON_NAME] stance where democracy is the mos…"
type textarea "x"
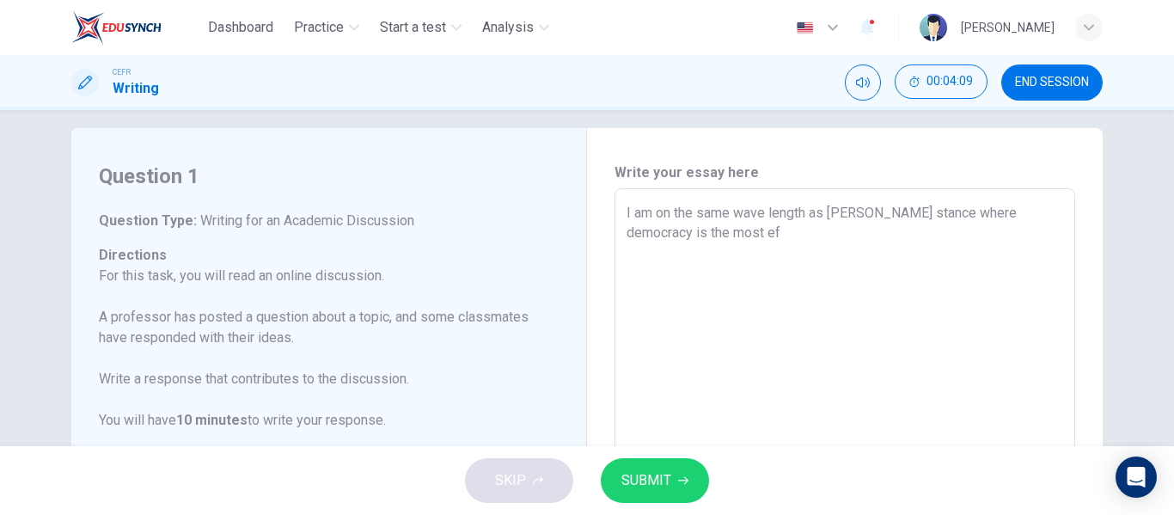
type textarea "I am on the same wave length as [PERSON_NAME] stance where democracy is the mos…"
type textarea "x"
type textarea "I am on the same wave length as [PERSON_NAME] stance where democracy is the mos…"
type textarea "x"
type textarea "I am on the same wave length as [PERSON_NAME] stance where democracy is the mos…"
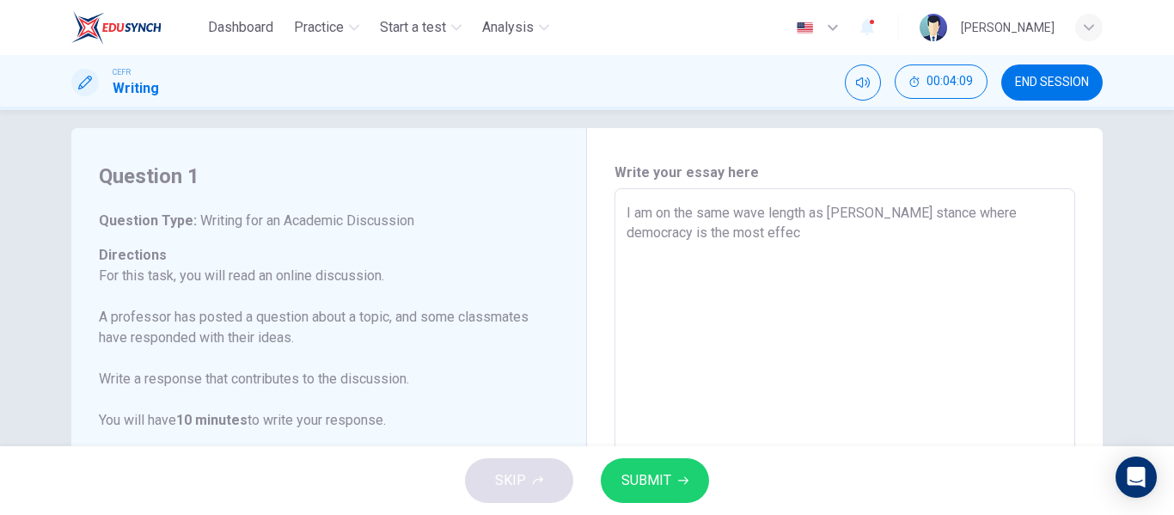
type textarea "x"
click at [771, 240] on textarea "I am on the same wave length as [PERSON_NAME] stance where democracy is the mos…" at bounding box center [845, 476] width 437 height 546
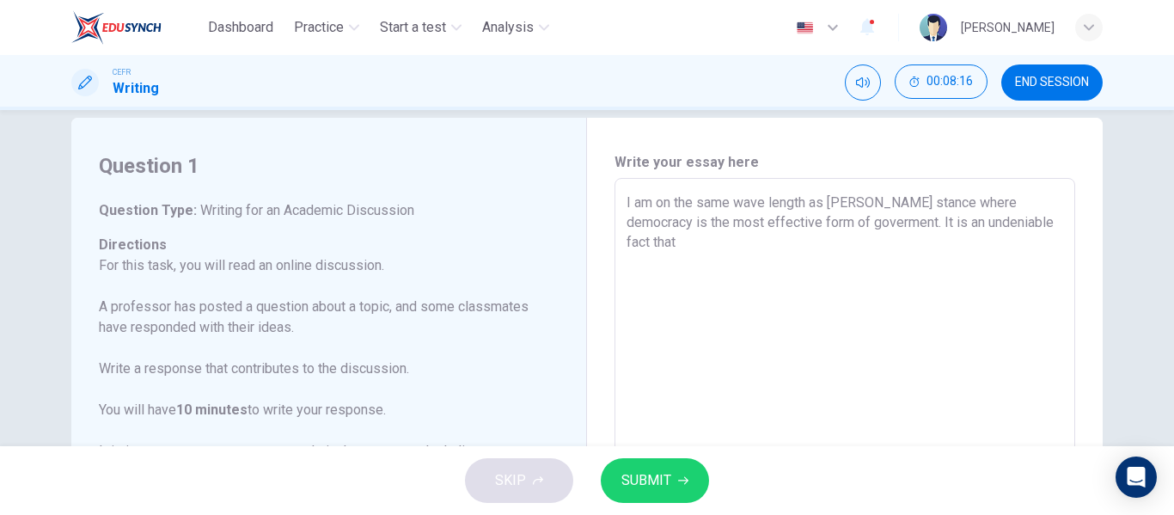
scroll to position [28, 0]
click at [1033, 212] on textarea "I am on the same wave length as [PERSON_NAME] stance where democracy is the mos…" at bounding box center [845, 465] width 437 height 546
click at [1032, 234] on textarea "I am on the same wave length as [PERSON_NAME] stance where democracy is the mos…" at bounding box center [845, 465] width 437 height 546
click at [779, 238] on textarea "I am on the same wave length as [PERSON_NAME] stance where democracy is the mos…" at bounding box center [845, 465] width 437 height 546
click at [855, 238] on textarea "I am on the same wave length as [PERSON_NAME] stance where democracy is the mos…" at bounding box center [845, 465] width 437 height 546
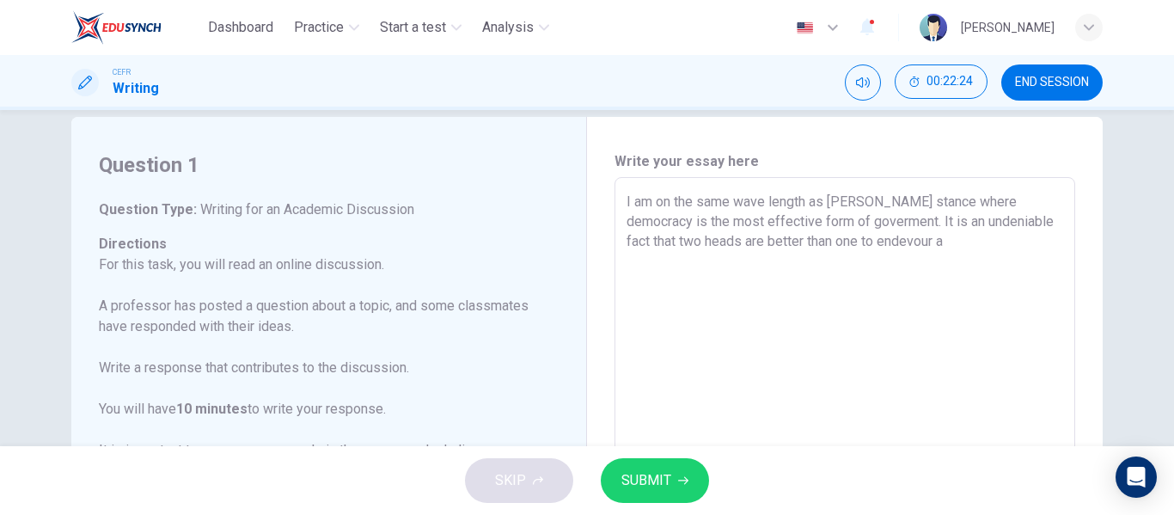
click at [998, 223] on textarea "I am on the same wave length as [PERSON_NAME] stance where democracy is the mos…" at bounding box center [845, 465] width 437 height 546
drag, startPoint x: 1026, startPoint y: 223, endPoint x: 1042, endPoint y: 254, distance: 34.6
click at [1042, 254] on textarea "I am on the same wave length as [PERSON_NAME] stance where democracy is the mos…" at bounding box center [845, 465] width 437 height 546
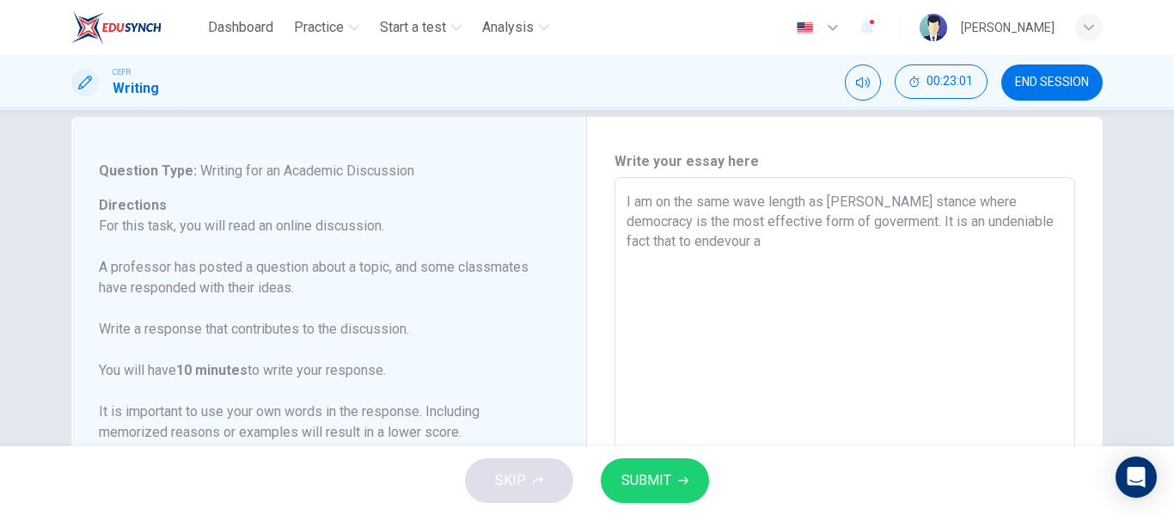
scroll to position [0, 0]
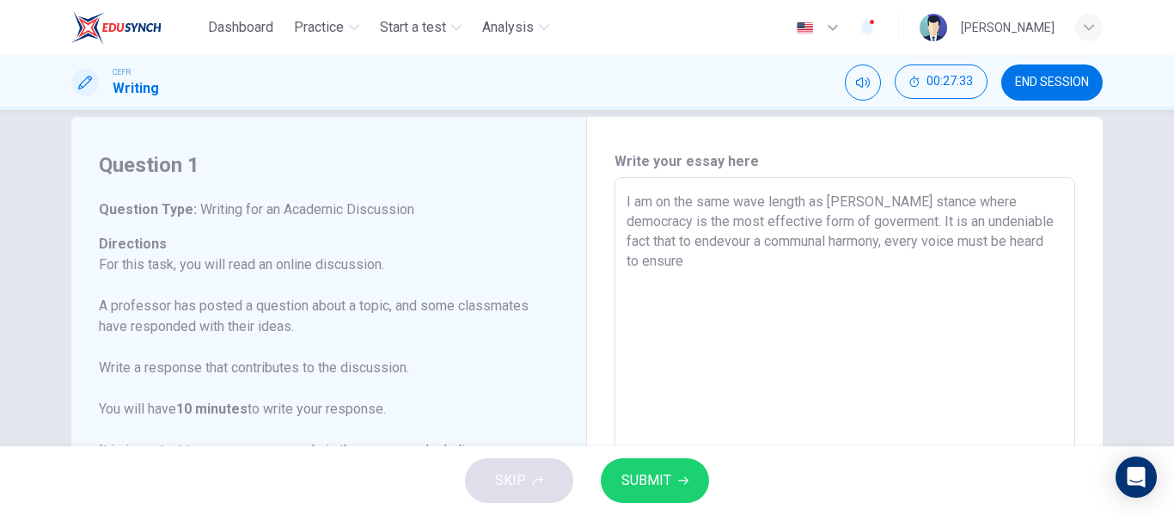
click at [858, 244] on textarea "I am on the same wave length as [PERSON_NAME] stance where democracy is the mos…" at bounding box center [845, 465] width 437 height 546
click at [1049, 245] on textarea "I am on the same wave length as [PERSON_NAME] stance where democracy is the mos…" at bounding box center [845, 465] width 437 height 546
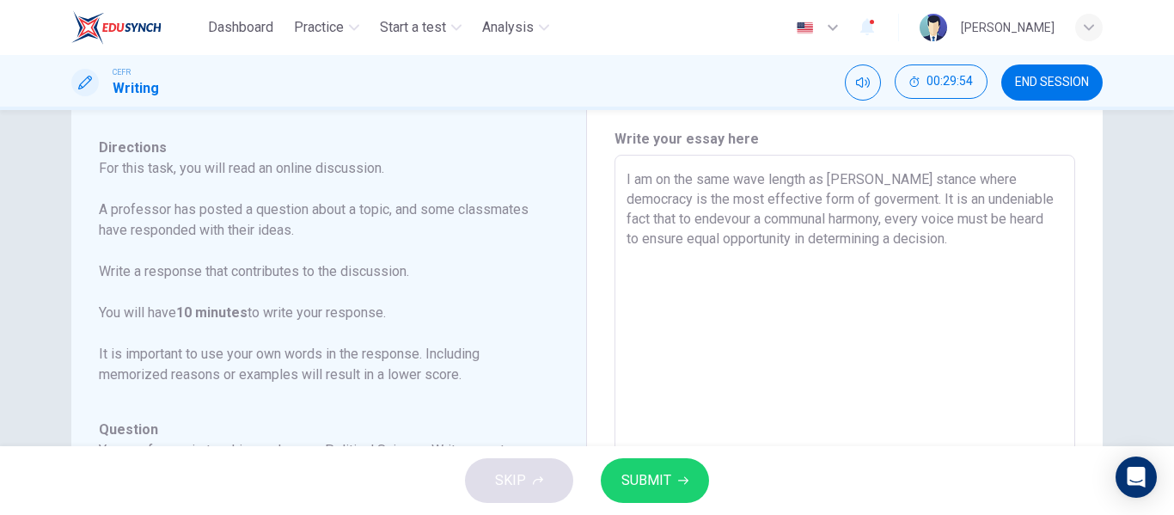
scroll to position [49, 0]
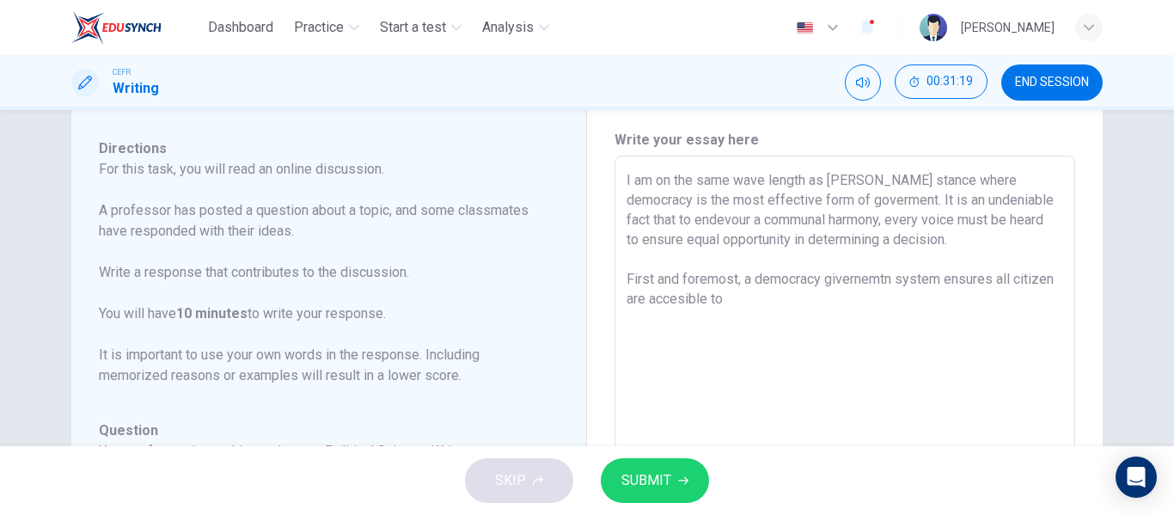
click at [859, 284] on textarea "I am on the same wave length as [PERSON_NAME] stance where democracy is the mos…" at bounding box center [845, 443] width 437 height 546
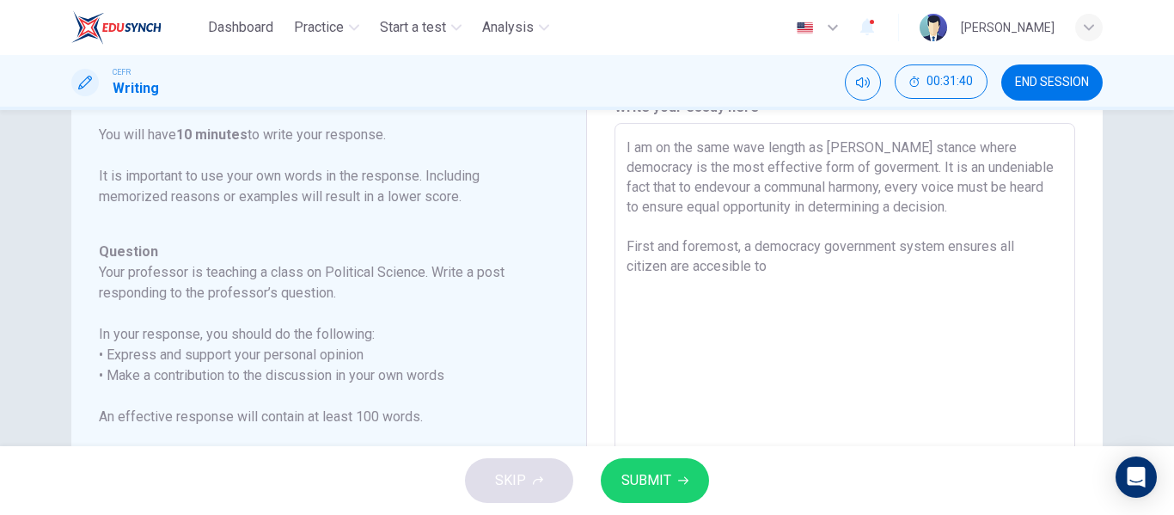
scroll to position [81, 0]
click at [818, 250] on textarea "I am on the same wave length as [PERSON_NAME] stance where democracy is the mos…" at bounding box center [845, 411] width 437 height 546
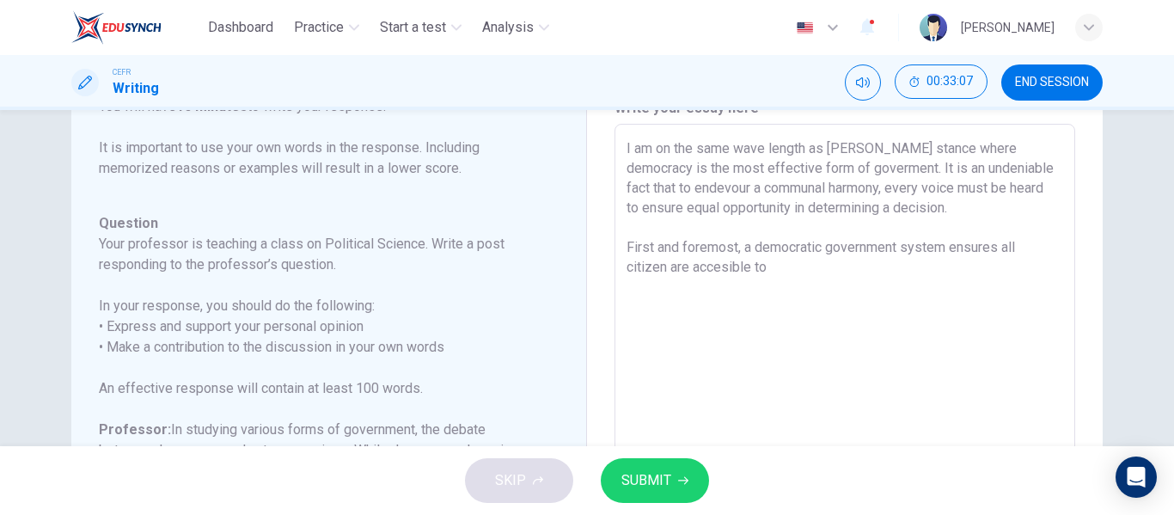
scroll to position [253, 0]
drag, startPoint x: 1002, startPoint y: 250, endPoint x: 1039, endPoint y: 286, distance: 51.7
click at [1039, 286] on textarea "I am on the same wave length as [PERSON_NAME] stance where democracy is the mos…" at bounding box center [845, 411] width 437 height 546
click at [763, 266] on textarea "I am on the same wave length as [PERSON_NAME] stance where democracy is the mos…" at bounding box center [845, 411] width 437 height 546
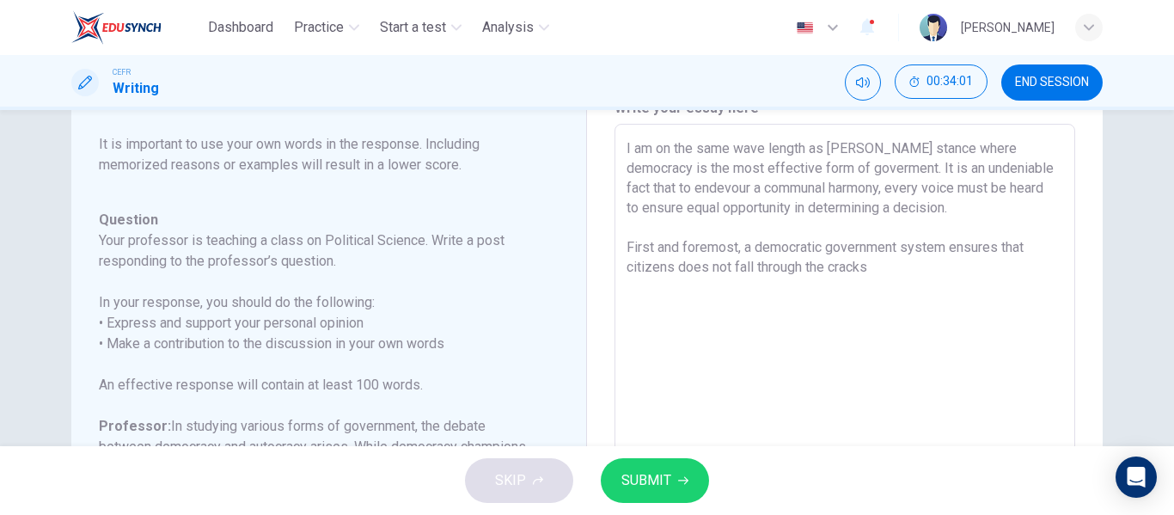
click at [890, 278] on textarea "I am on the same wave length as [PERSON_NAME] stance where democracy is the mos…" at bounding box center [845, 411] width 437 height 546
click at [672, 274] on textarea "I am on the same wave length as [PERSON_NAME] stance where democracy is the mos…" at bounding box center [845, 411] width 437 height 546
click at [641, 266] on textarea "I am on the same wave length as [PERSON_NAME] stance where democracy is the mos…" at bounding box center [845, 411] width 437 height 546
click at [993, 267] on textarea "I am on the same wave length as [PERSON_NAME] stance where democracy is the mos…" at bounding box center [845, 411] width 437 height 546
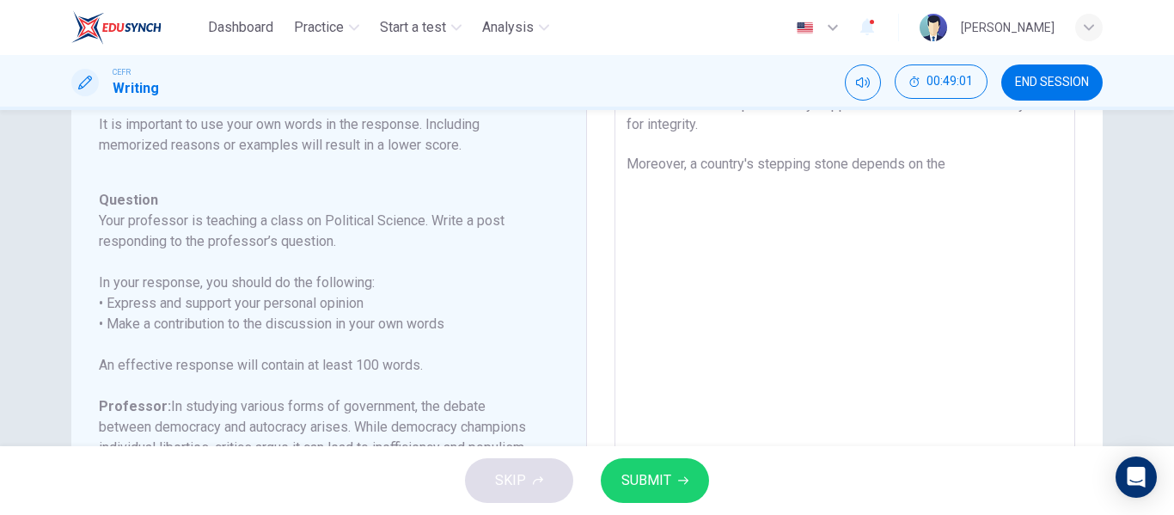
scroll to position [52, 0]
drag, startPoint x: 89, startPoint y: 179, endPoint x: 226, endPoint y: 408, distance: 267.5
click at [329, 514] on html "Dashboard Practice Start a test Analysis English en ​ [PERSON_NAME] CEFR Writin…" at bounding box center [587, 257] width 1174 height 515
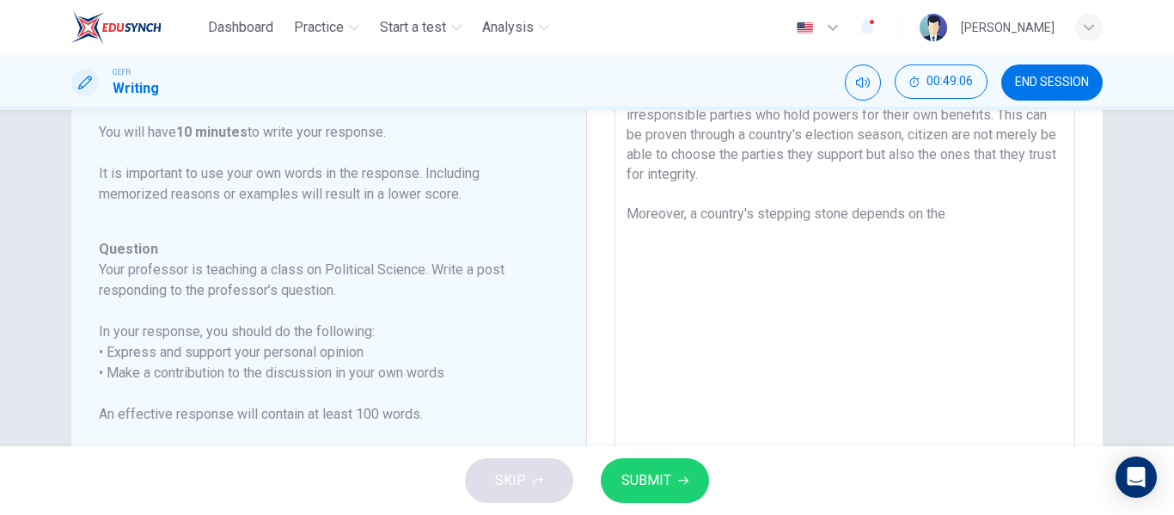
scroll to position [251, 0]
click at [968, 212] on textarea "I am on the same wave length as [PERSON_NAME] stance where democracy is the mos…" at bounding box center [845, 241] width 437 height 546
click at [873, 217] on textarea "I am on the same wave length as [PERSON_NAME] stance where democracy is the mos…" at bounding box center [845, 241] width 437 height 546
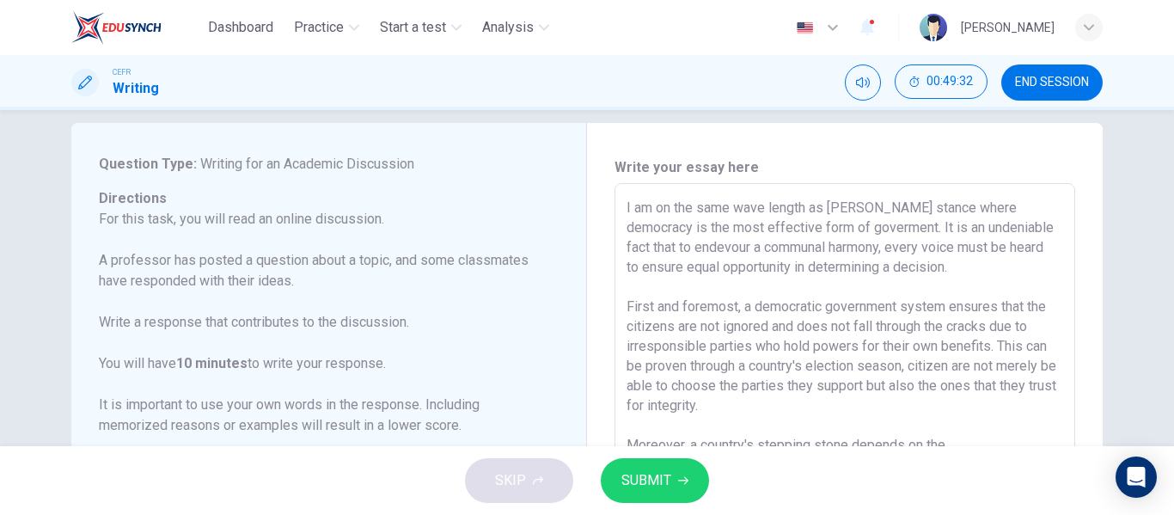
scroll to position [21, 0]
click at [678, 484] on icon "button" at bounding box center [683, 480] width 10 height 10
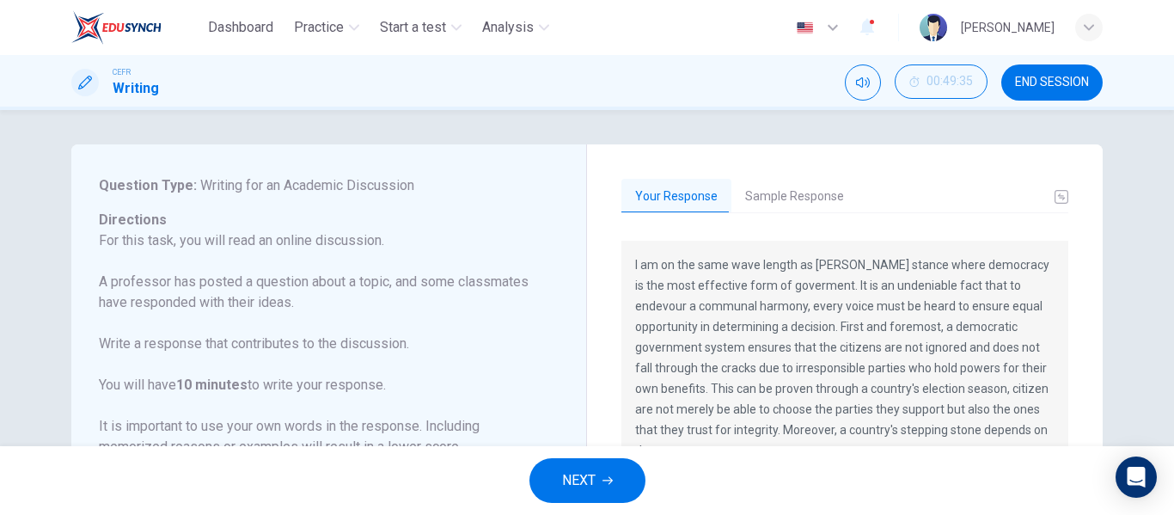
scroll to position [1, 0]
click at [782, 199] on button "Sample Response" at bounding box center [794, 196] width 126 height 36
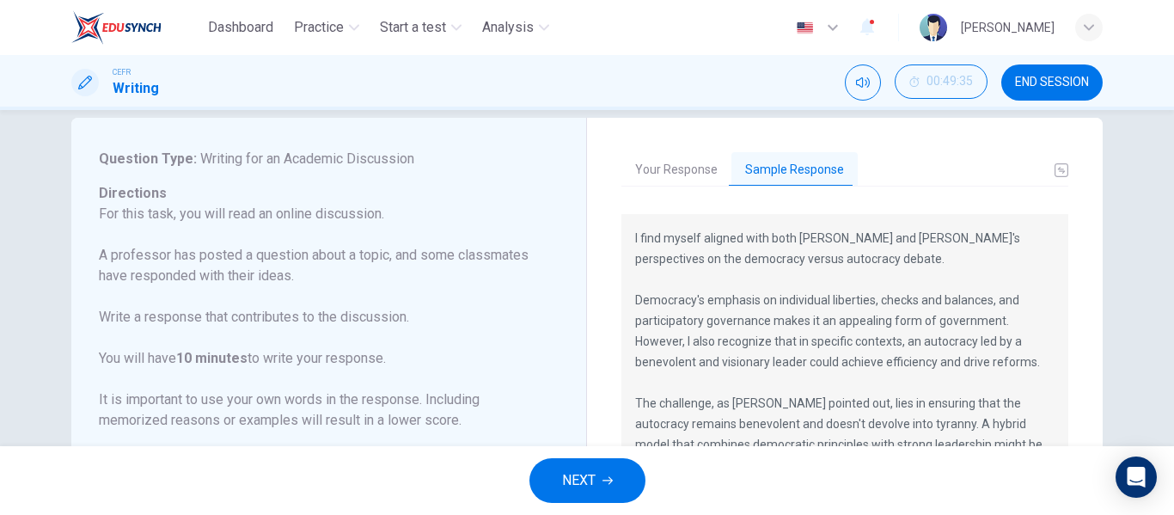
scroll to position [26, 0]
click at [582, 475] on span "NEXT" at bounding box center [579, 480] width 34 height 24
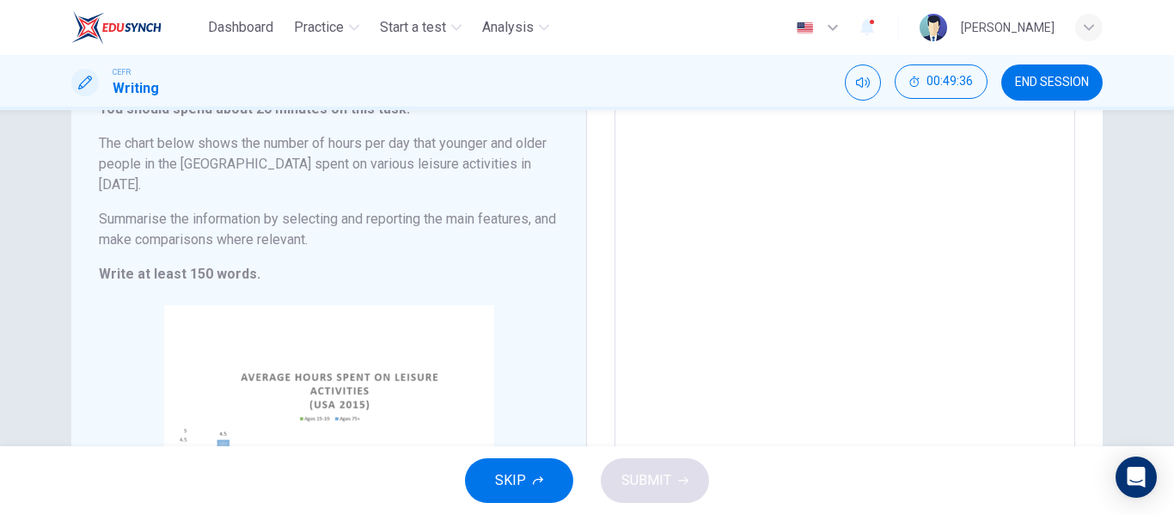
scroll to position [127, 0]
click at [1075, 89] on span "END SESSION" at bounding box center [1052, 83] width 74 height 14
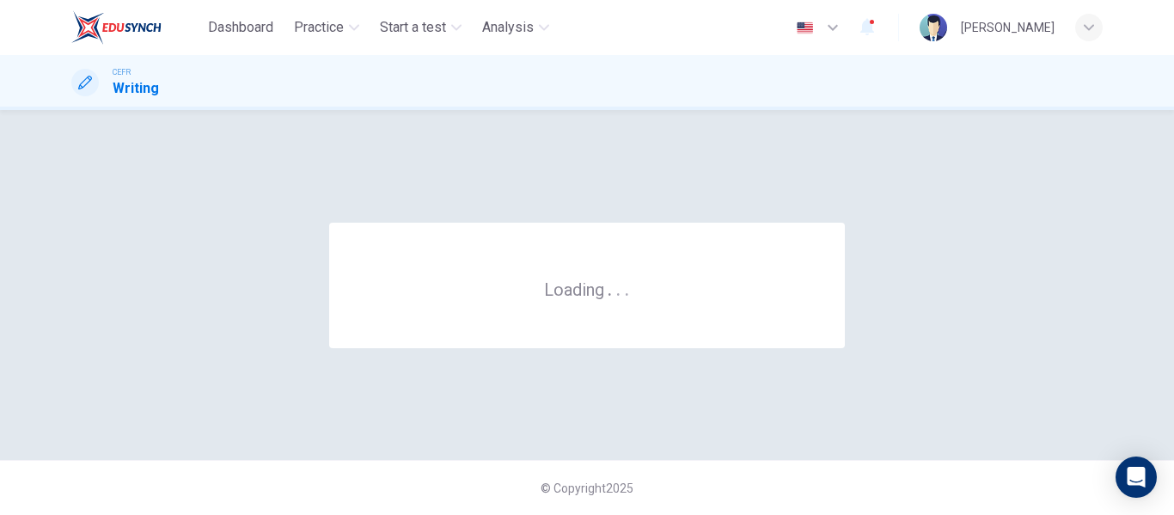
scroll to position [0, 0]
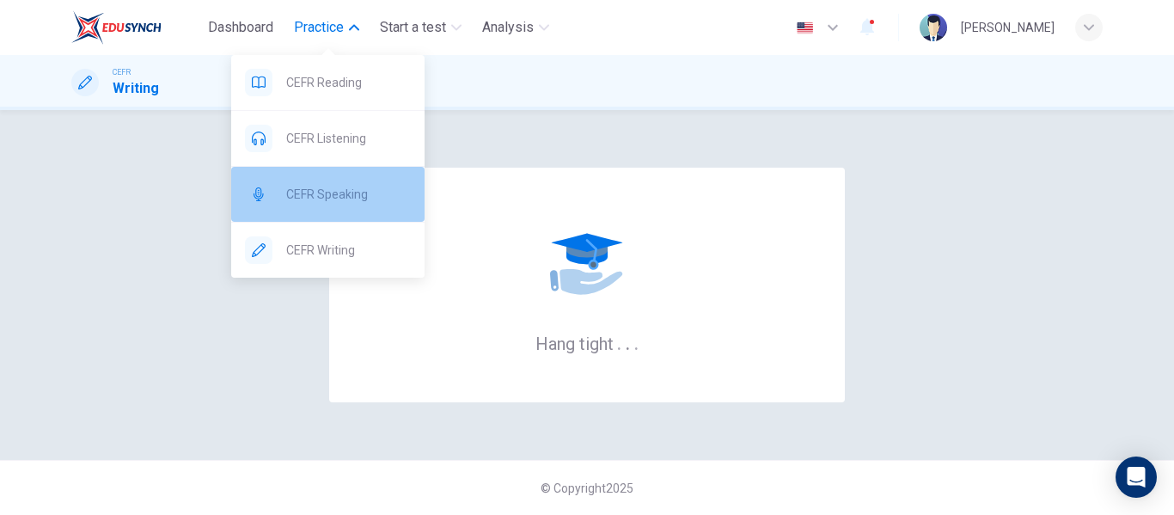
click at [333, 202] on span "CEFR Speaking" at bounding box center [348, 194] width 125 height 21
click at [335, 197] on span "CEFR Speaking" at bounding box center [348, 194] width 125 height 21
click at [336, 204] on span "CEFR Speaking" at bounding box center [348, 194] width 125 height 21
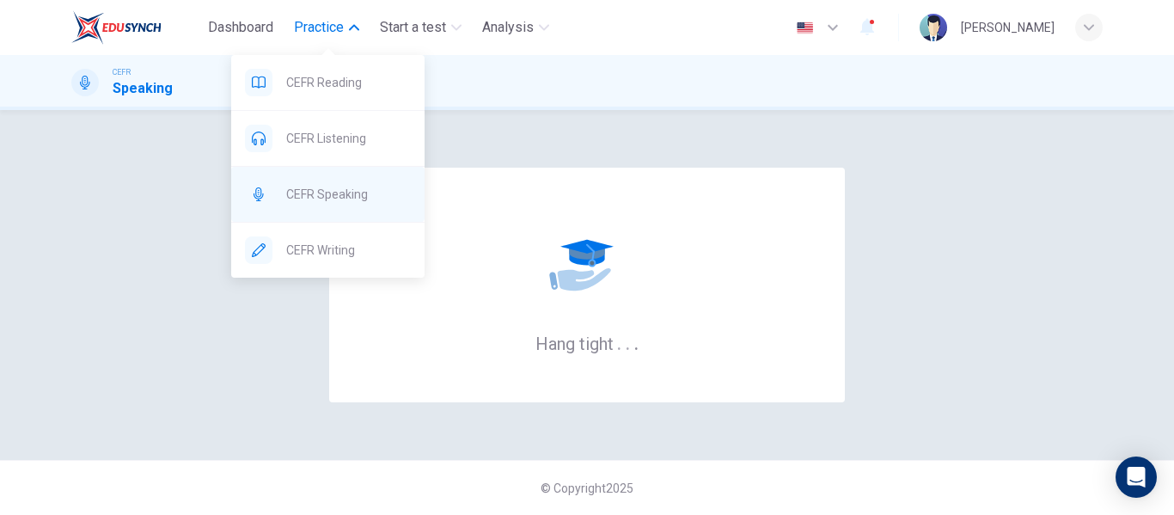
click at [357, 199] on span "CEFR Speaking" at bounding box center [348, 194] width 125 height 21
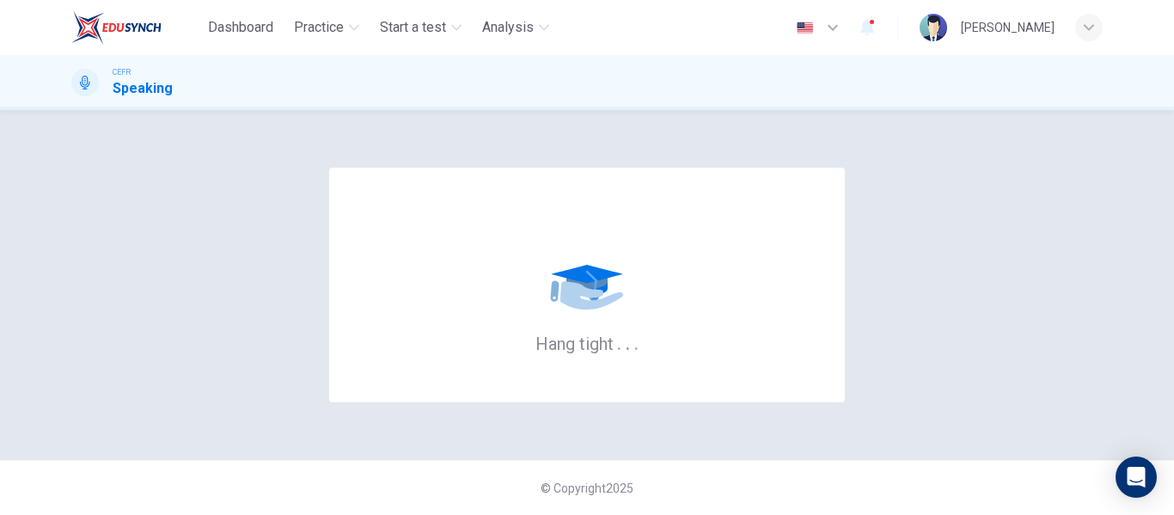
click at [352, 52] on div "Dashboard Practice Start a test Analysis English en ​ [PERSON_NAME]" at bounding box center [586, 27] width 1031 height 55
click at [341, 36] on span "Practice" at bounding box center [319, 27] width 50 height 21
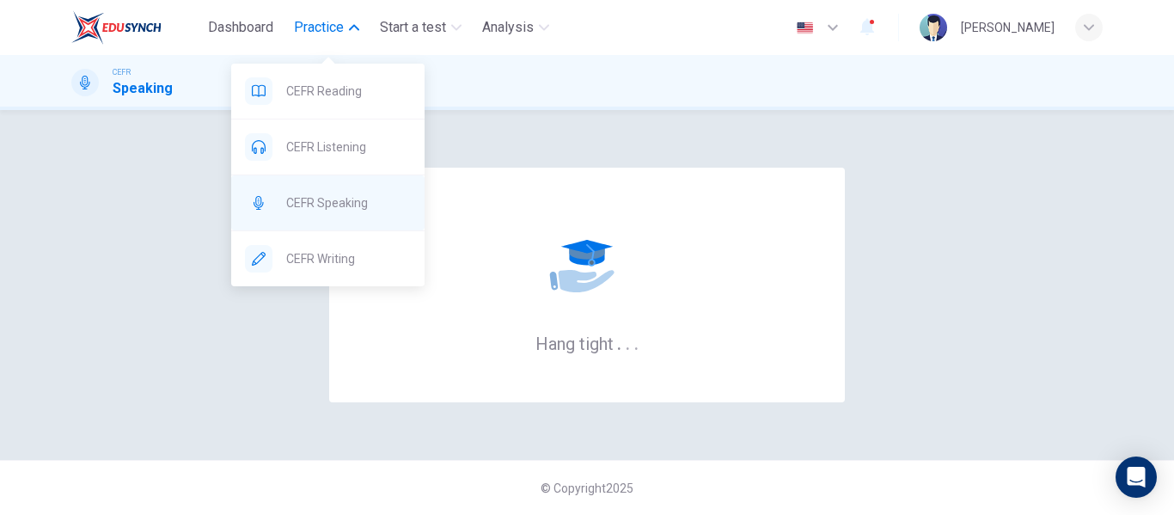
click at [305, 198] on span "CEFR Speaking" at bounding box center [348, 203] width 125 height 21
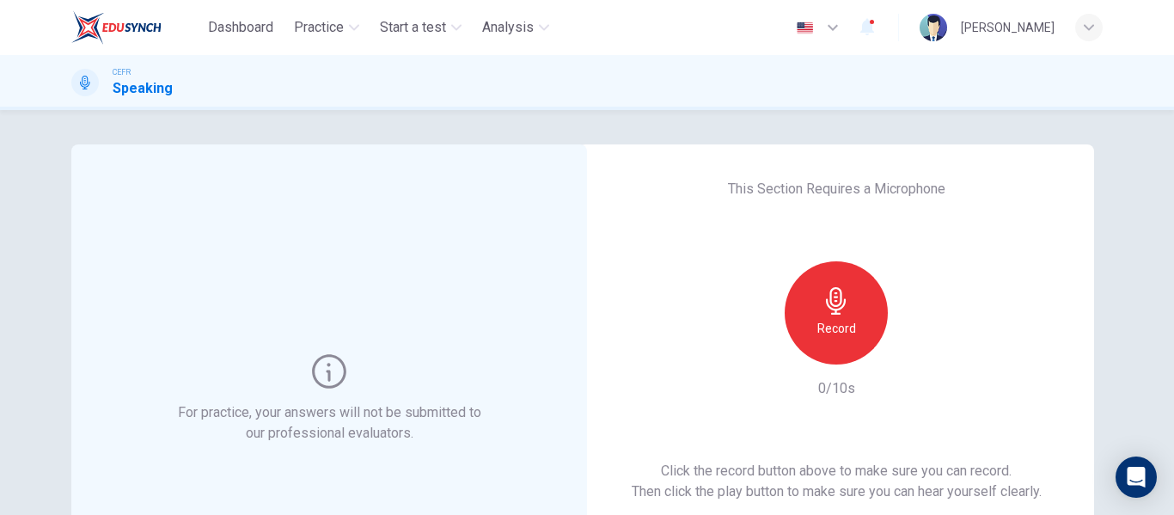
click at [858, 279] on div "Record" at bounding box center [836, 312] width 103 height 103
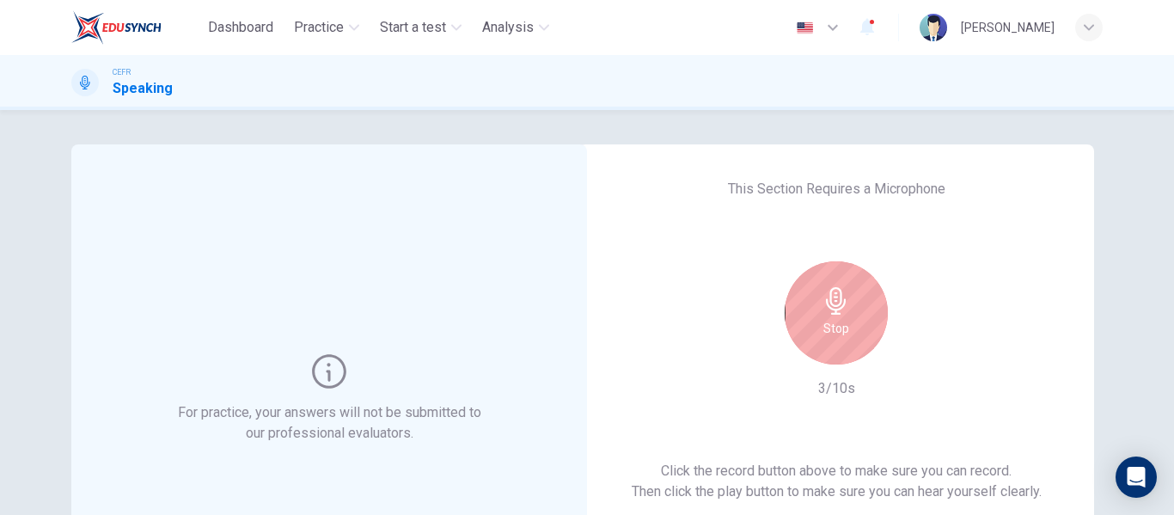
click at [841, 316] on div "Stop" at bounding box center [836, 312] width 103 height 103
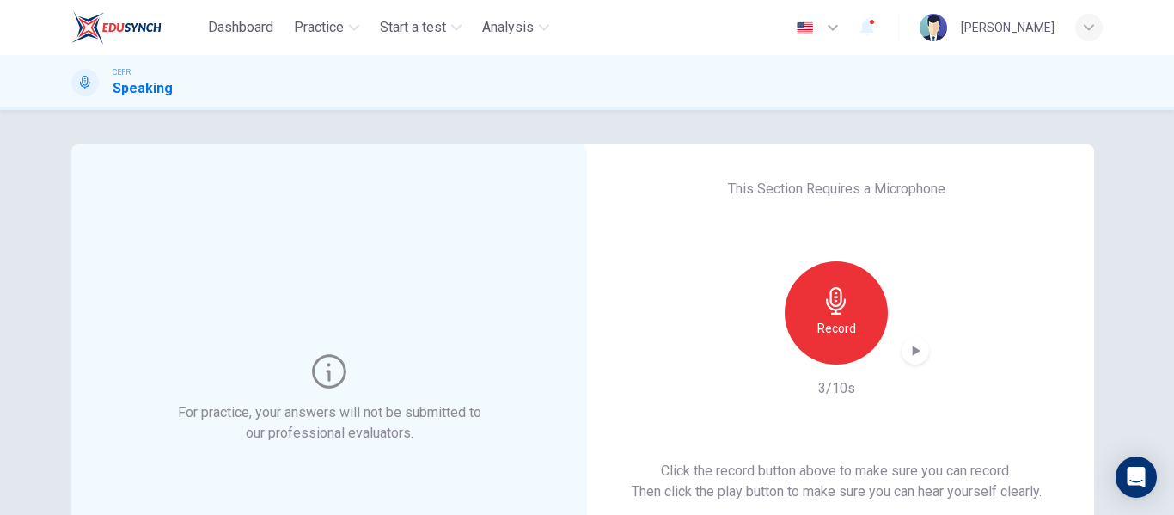
click at [909, 343] on icon "button" at bounding box center [915, 350] width 17 height 17
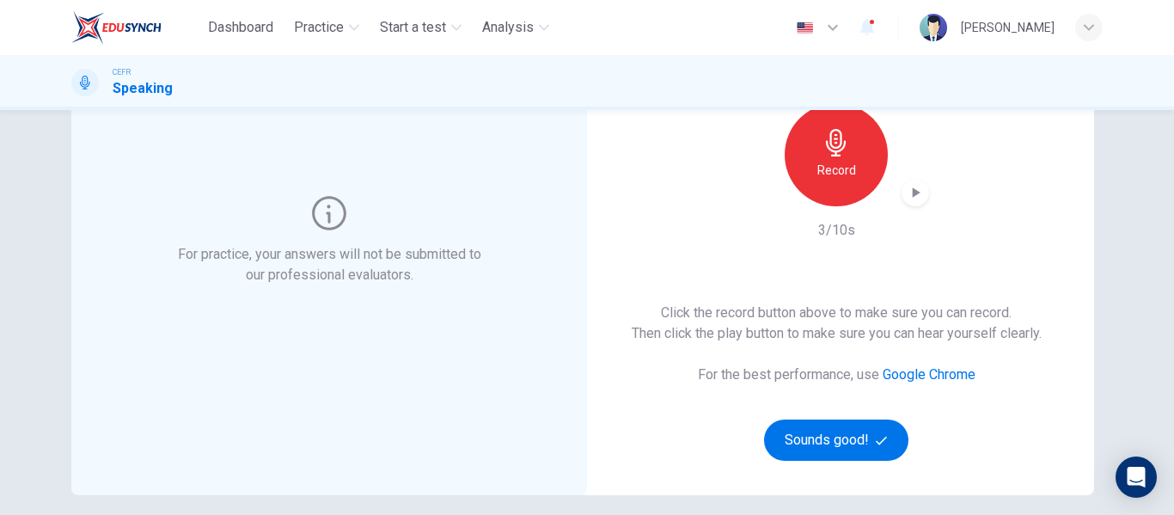
scroll to position [176, 0]
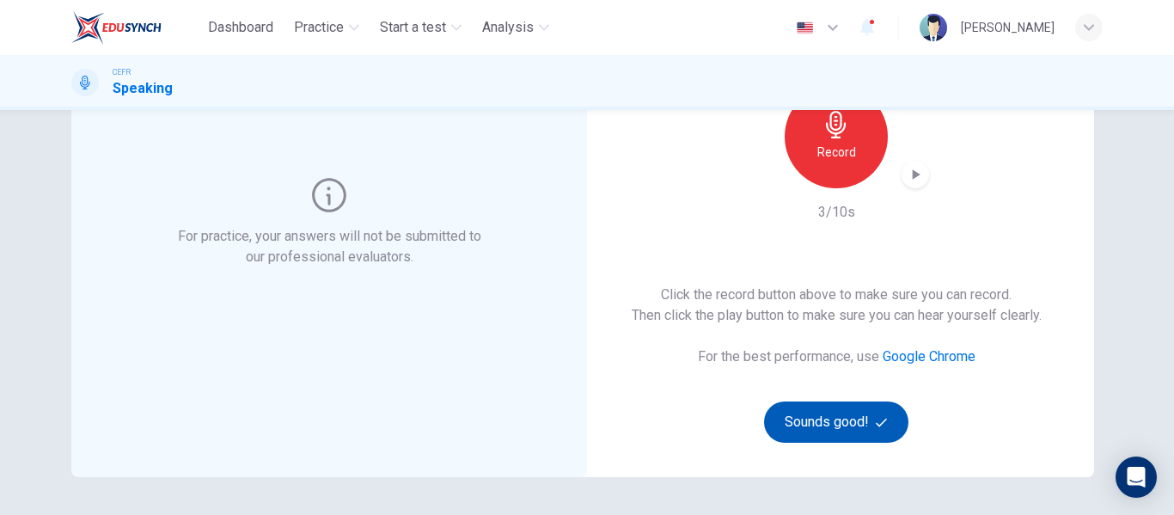
click at [883, 425] on icon "button" at bounding box center [881, 422] width 11 height 11
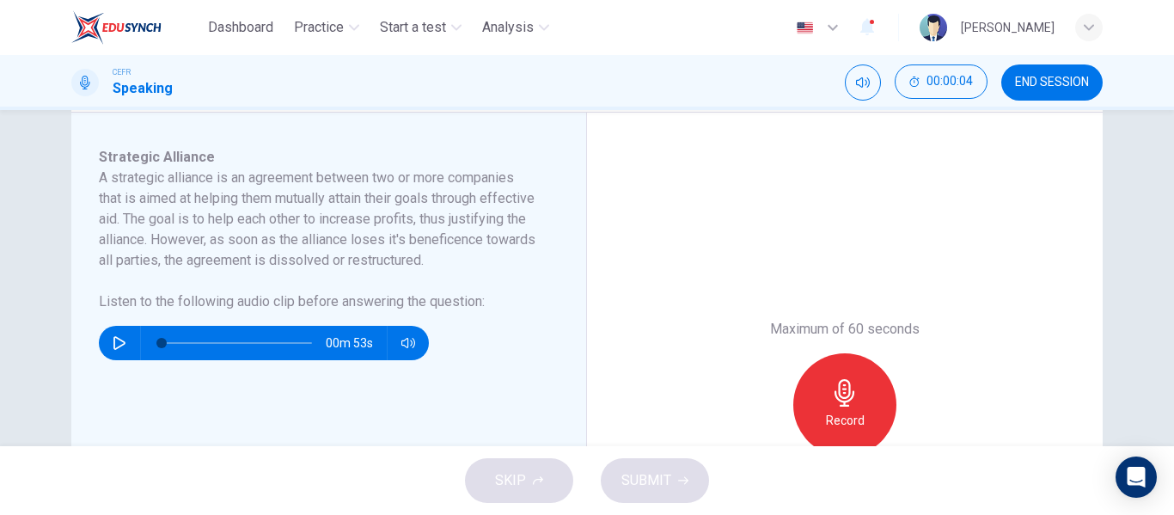
scroll to position [295, 0]
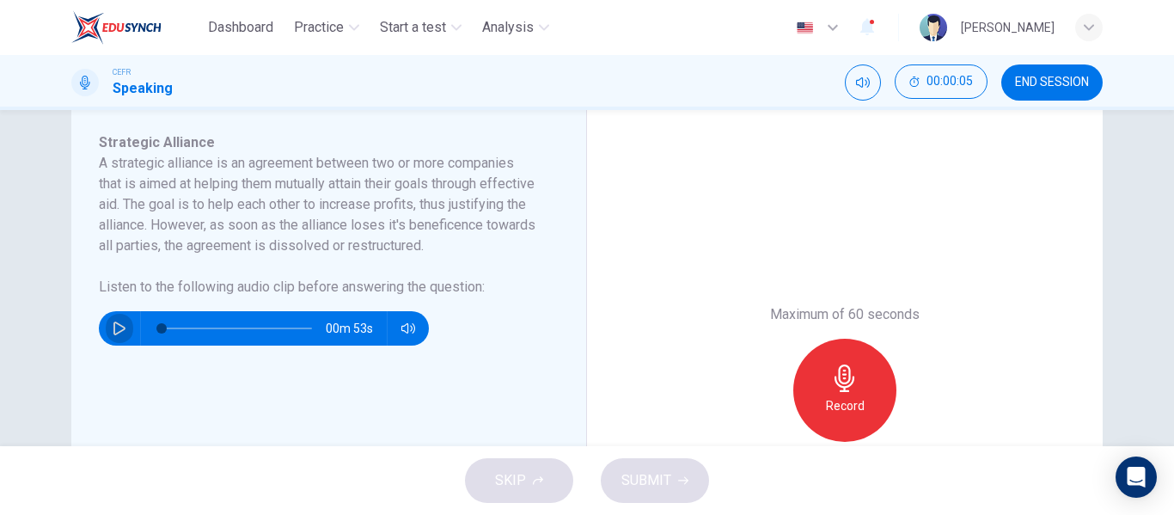
click at [113, 335] on icon "button" at bounding box center [119, 328] width 12 height 14
click at [114, 333] on icon "button" at bounding box center [118, 328] width 9 height 10
type input "2"
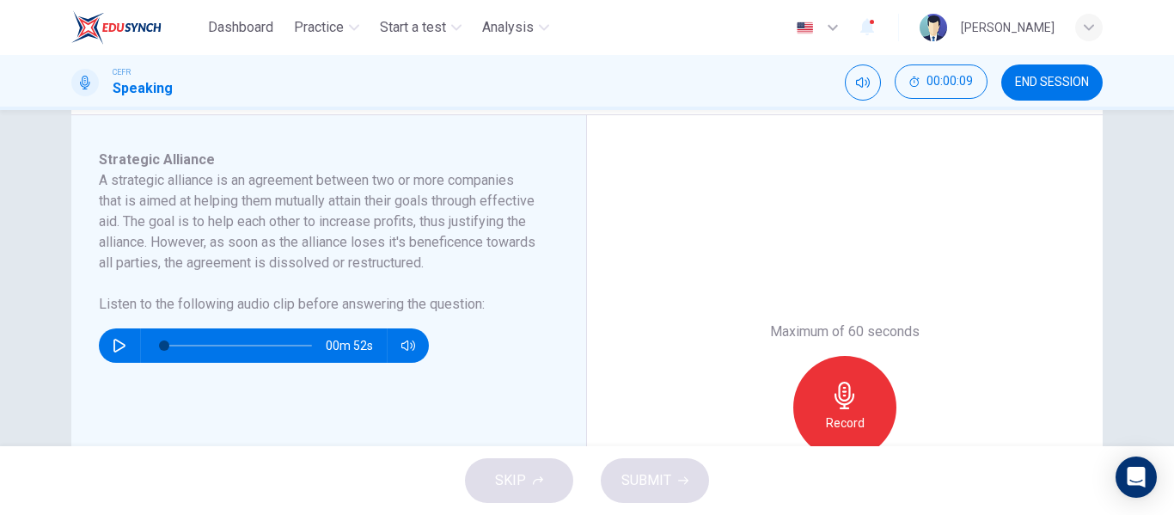
scroll to position [248, 0]
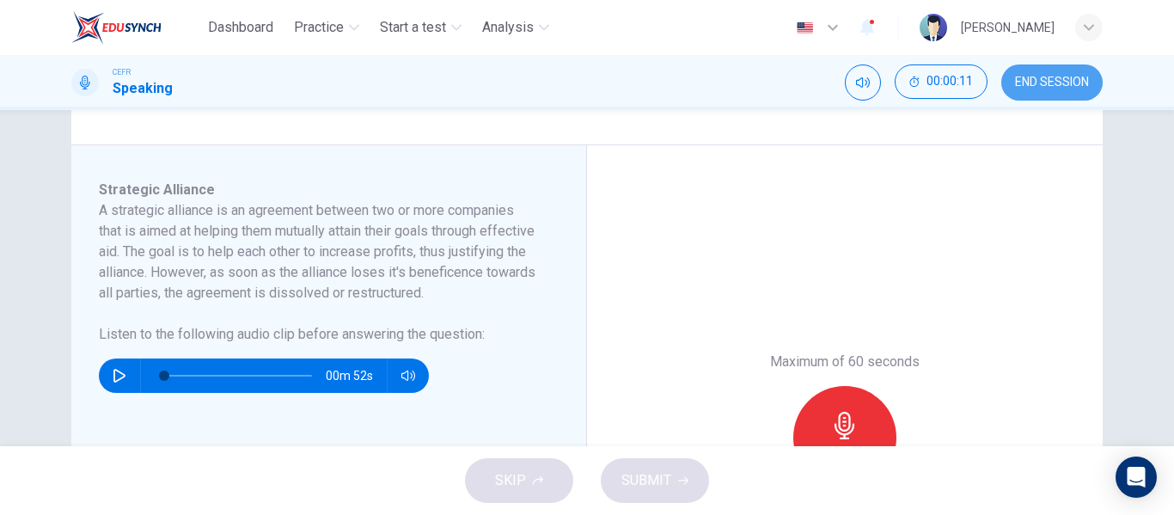
click at [1066, 76] on span "END SESSION" at bounding box center [1052, 83] width 74 height 14
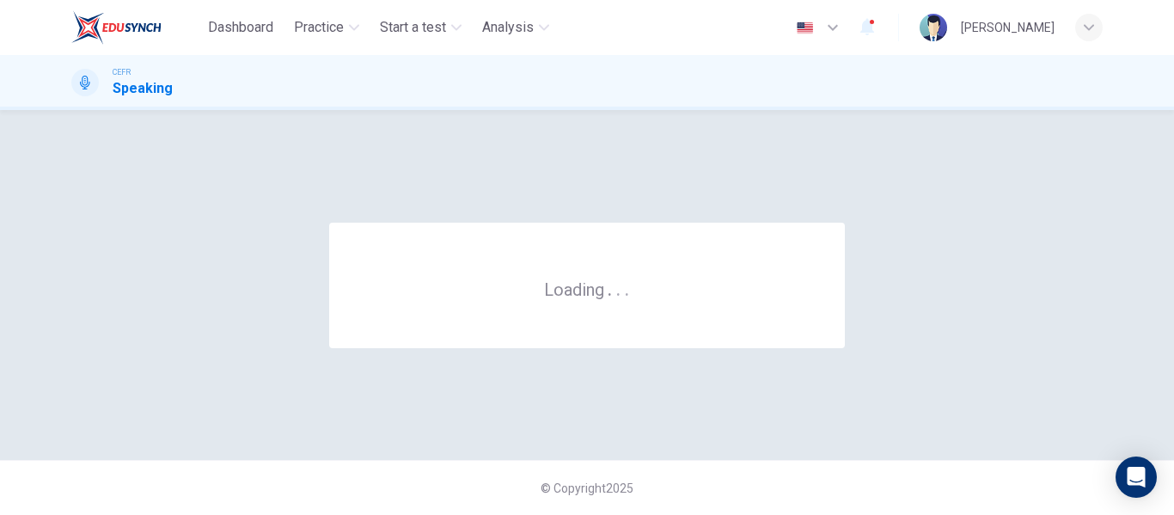
scroll to position [0, 0]
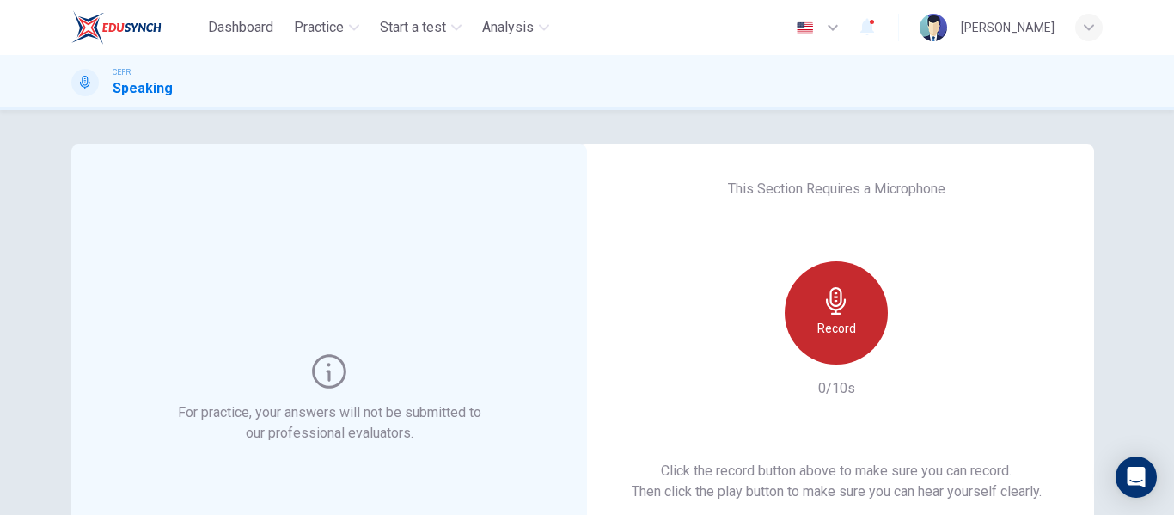
click at [835, 293] on icon "button" at bounding box center [836, 301] width 28 height 28
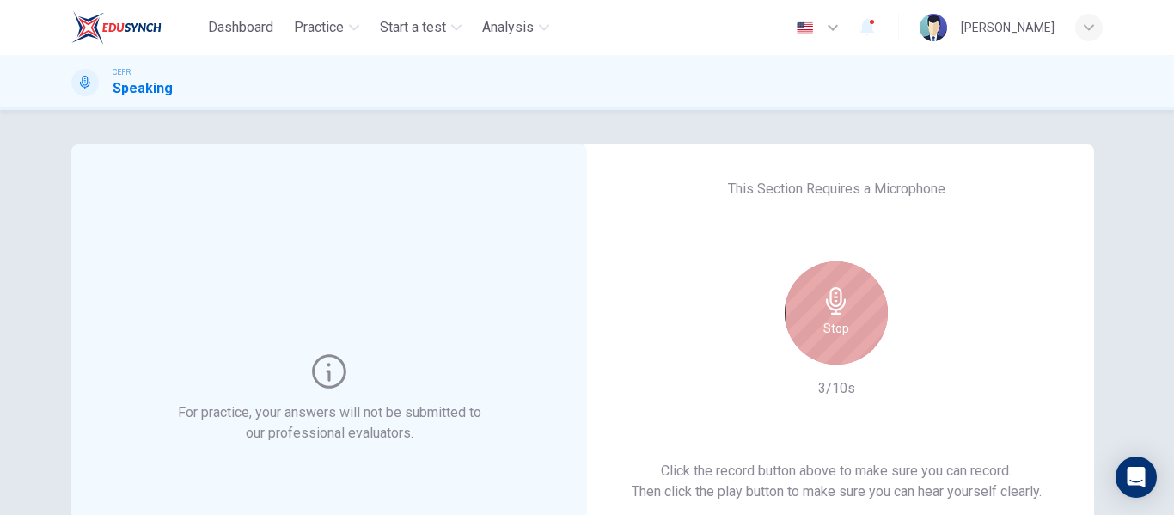
click at [835, 293] on icon "button" at bounding box center [836, 301] width 28 height 28
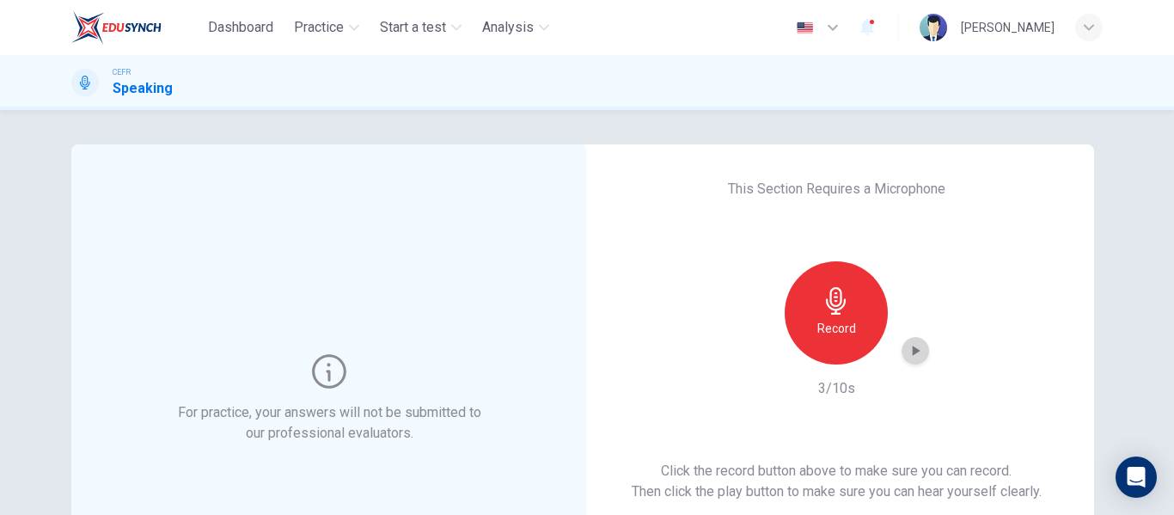
click at [920, 349] on div "button" at bounding box center [916, 351] width 28 height 28
click at [916, 345] on icon "button" at bounding box center [915, 350] width 17 height 17
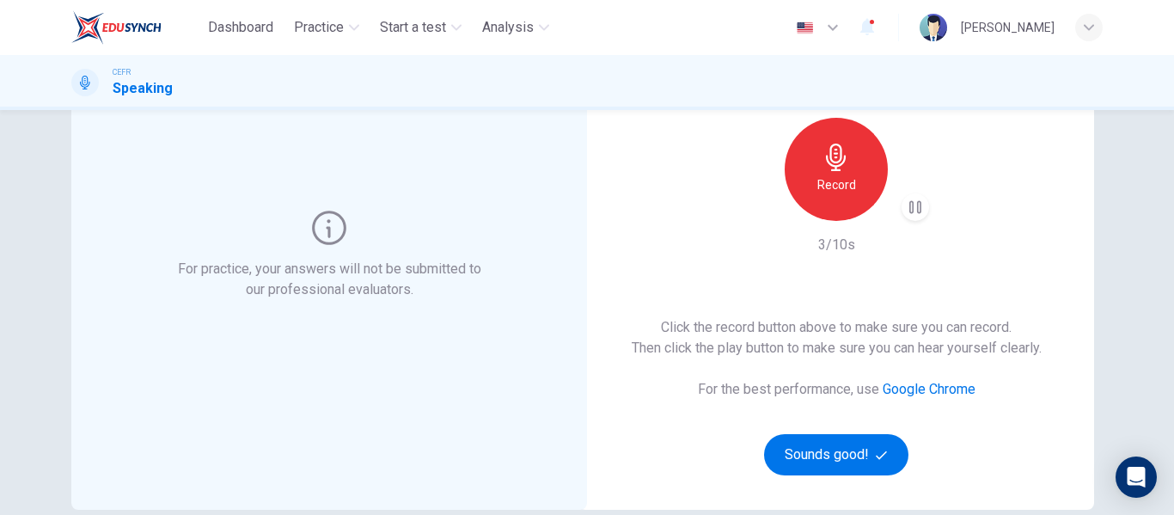
scroll to position [144, 0]
click at [907, 211] on icon "button" at bounding box center [915, 206] width 17 height 17
click at [797, 460] on button "Sounds good!" at bounding box center [836, 453] width 144 height 41
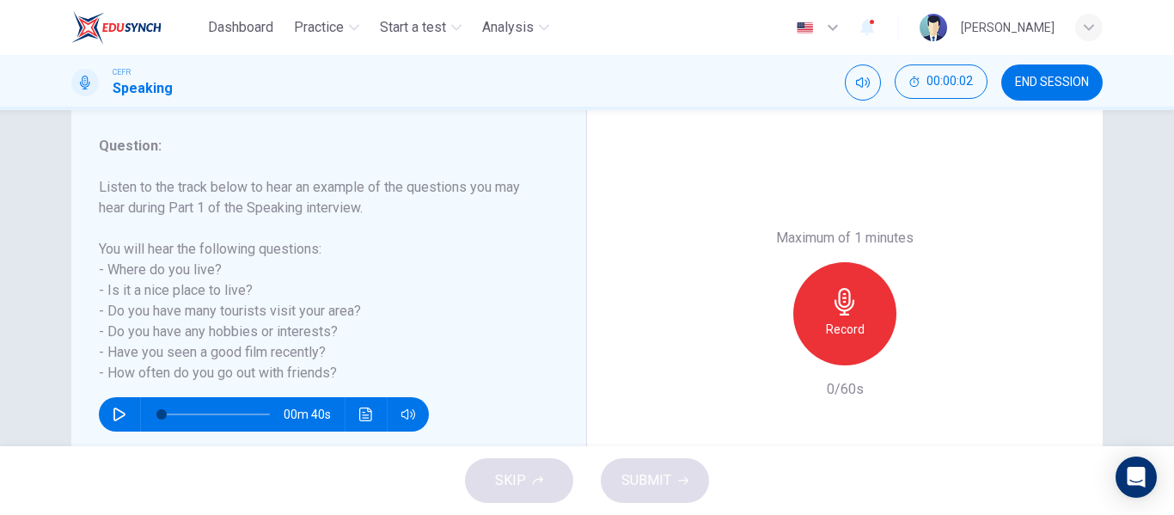
scroll to position [217, 0]
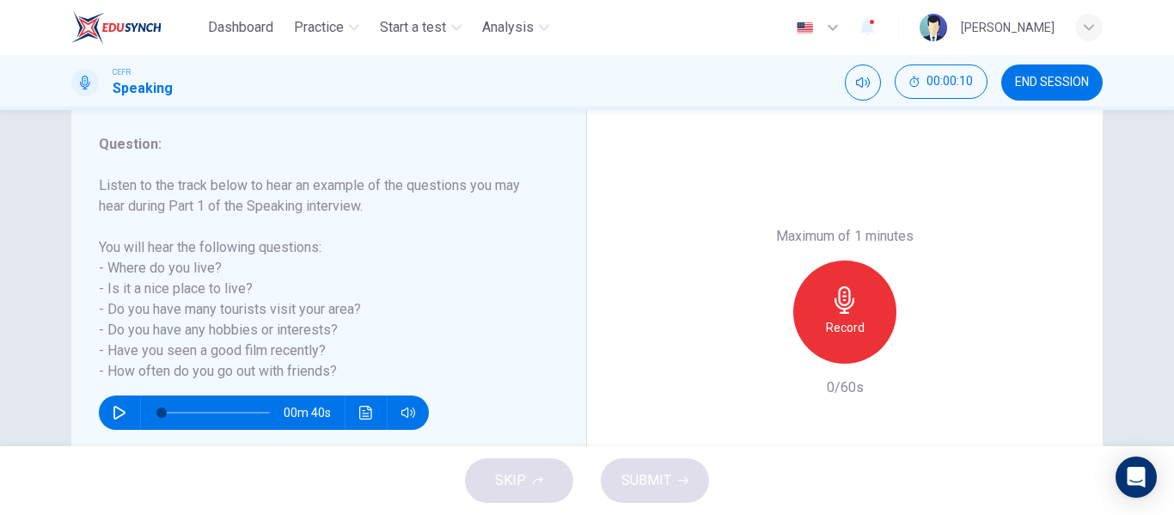
click at [838, 305] on icon "button" at bounding box center [845, 300] width 20 height 28
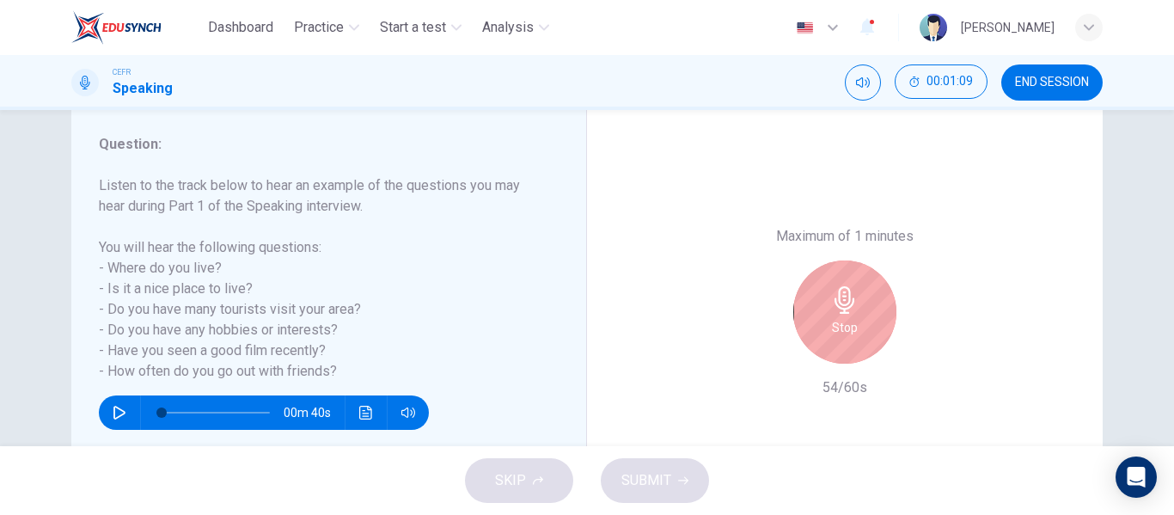
click at [867, 309] on div "Stop" at bounding box center [844, 311] width 103 height 103
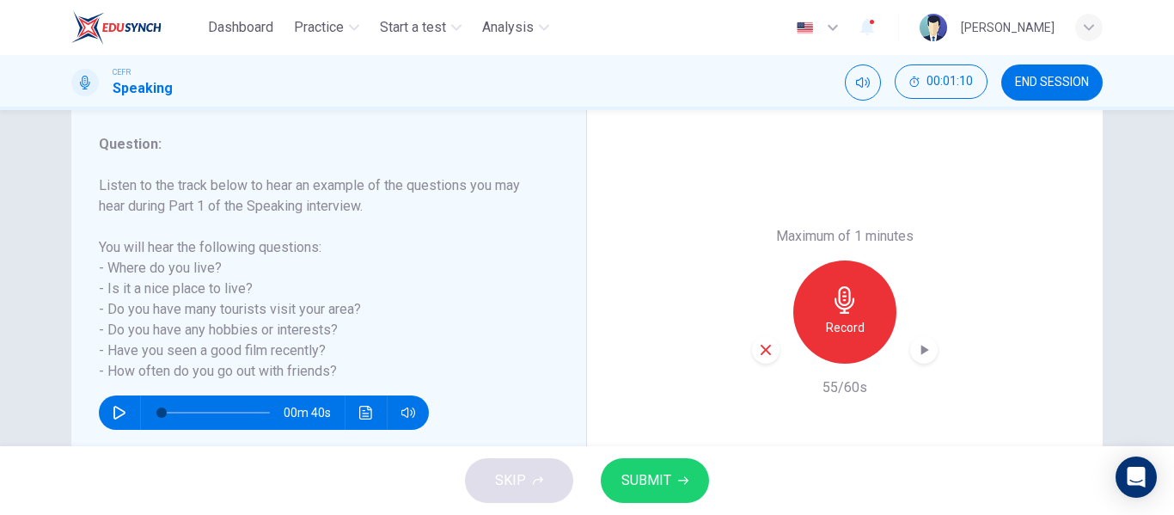
click at [920, 355] on icon "button" at bounding box center [923, 349] width 17 height 17
